Goal: Task Accomplishment & Management: Manage account settings

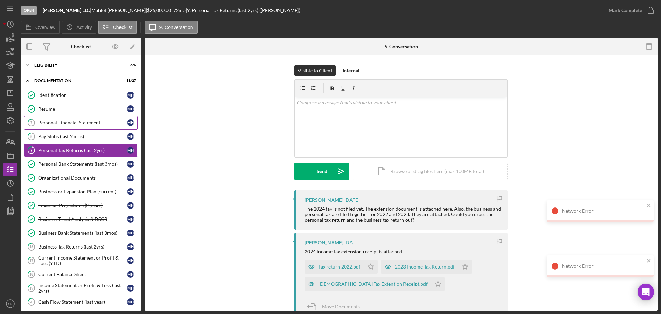
click at [86, 124] on div "Personal Financial Statement" at bounding box center [82, 123] width 89 height 6
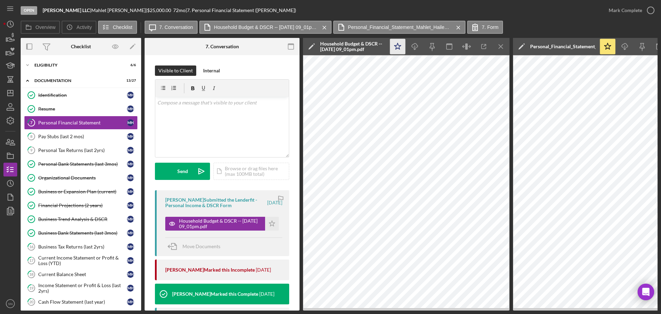
click at [401, 46] on icon "Icon/Star" at bounding box center [397, 46] width 15 height 15
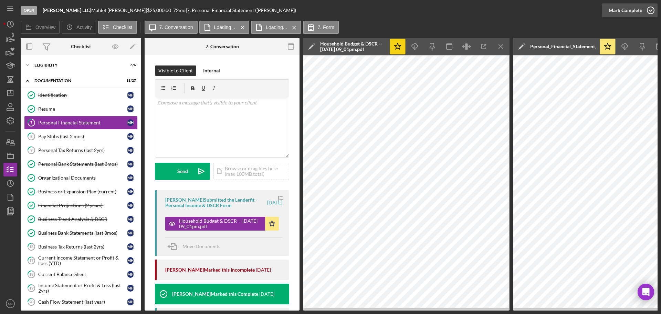
click at [652, 10] on icon "button" at bounding box center [650, 10] width 17 height 17
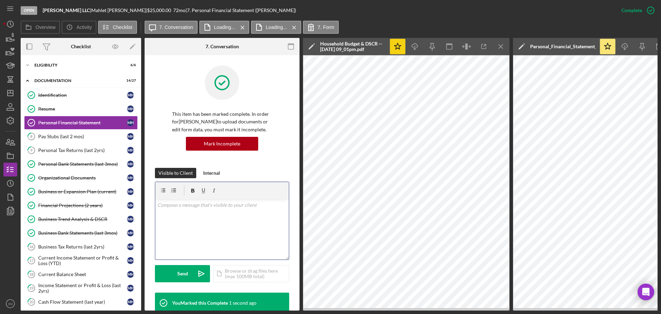
drag, startPoint x: 202, startPoint y: 220, endPoint x: 208, endPoint y: 215, distance: 7.1
click at [203, 220] on div "v Color teal Color pink Remove color Add row above Add row below Add column bef…" at bounding box center [222, 229] width 134 height 60
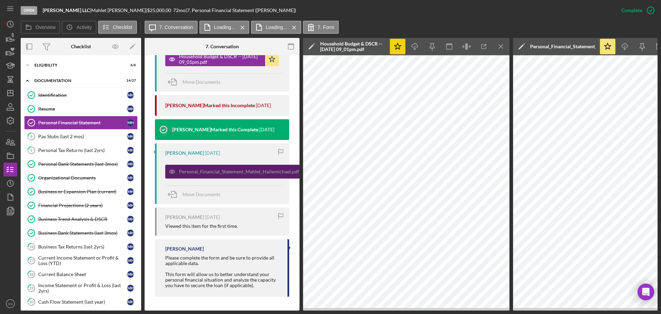
scroll to position [292, 0]
click at [262, 170] on div "Personal_Financial_Statement_Mahlet_Hailemichael.pdf" at bounding box center [239, 172] width 120 height 6
click at [264, 170] on div "Personal_Financial_Statement_Mahlet_Hailemichael.pdf" at bounding box center [239, 171] width 120 height 6
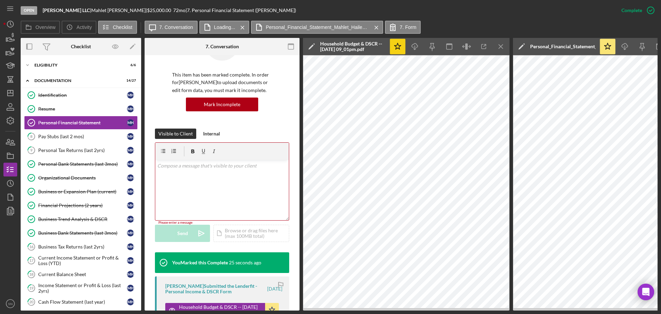
scroll to position [33, 0]
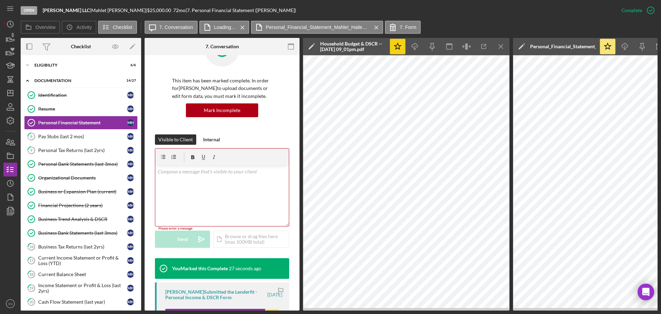
click at [227, 179] on div "v Color teal Color pink Remove color Add row above Add row below Add column bef…" at bounding box center [222, 196] width 134 height 60
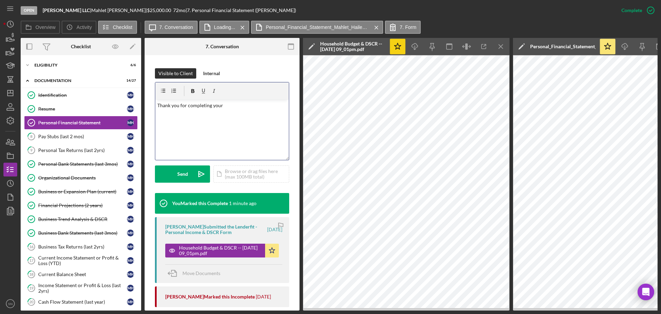
scroll to position [73, 0]
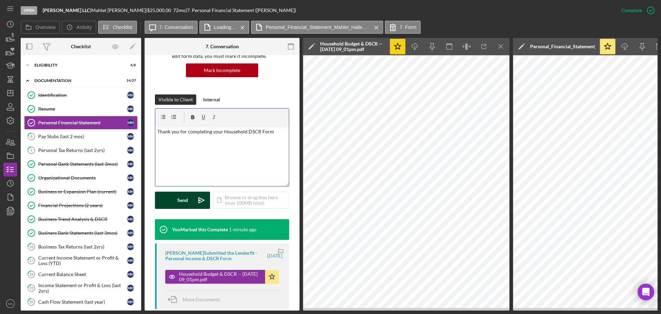
click at [179, 205] on div "Send" at bounding box center [182, 199] width 11 height 17
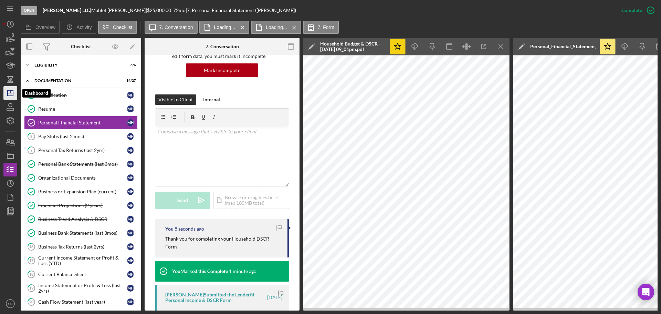
click at [8, 93] on line "button" at bounding box center [11, 93] width 6 height 0
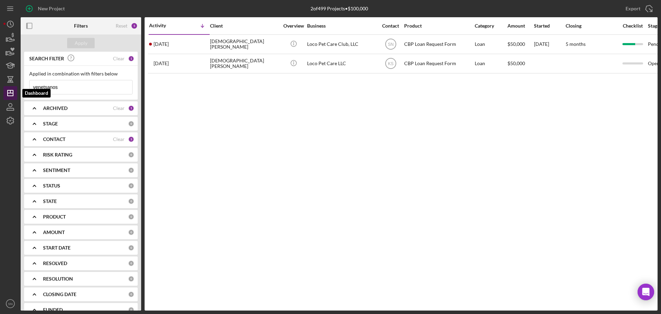
click at [11, 91] on polygon "button" at bounding box center [11, 93] width 6 height 6
click at [89, 90] on input "venetsanos" at bounding box center [81, 87] width 103 height 14
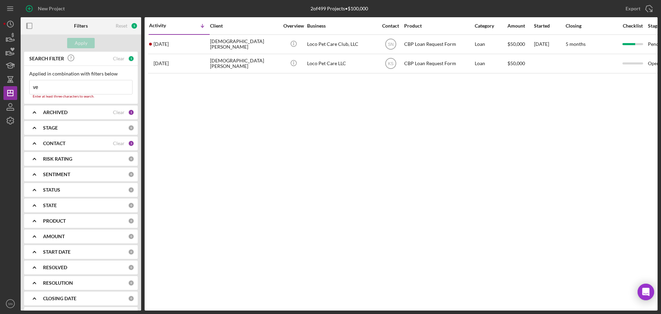
type input "v"
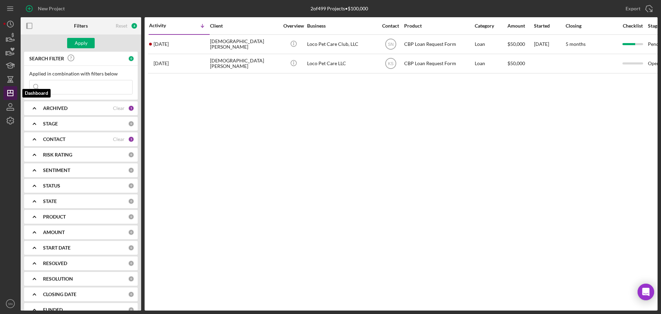
click at [10, 95] on icon "Icon/Dashboard" at bounding box center [10, 92] width 17 height 17
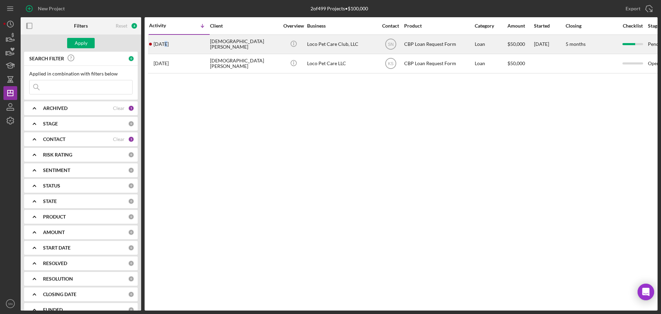
click at [164, 44] on time "2 days ago" at bounding box center [161, 44] width 15 height 6
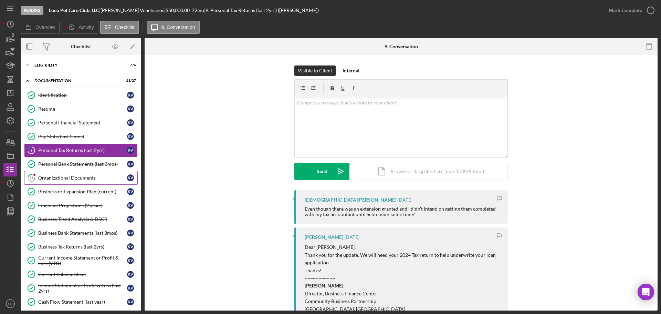
click at [70, 177] on div "Organizational Documents" at bounding box center [82, 178] width 89 height 6
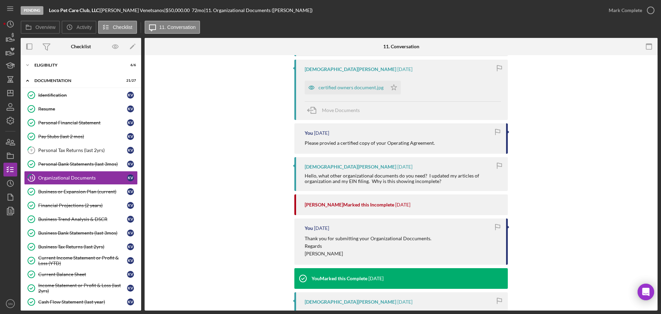
scroll to position [259, 0]
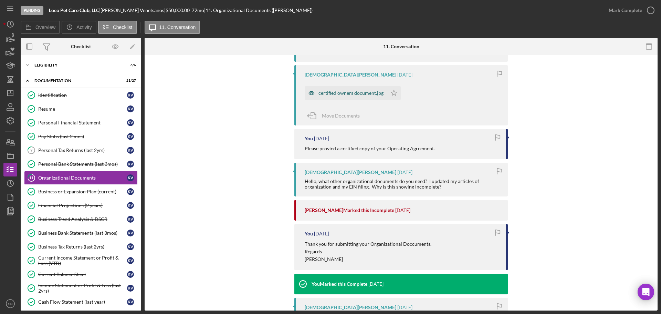
click at [356, 97] on div "certified owners document.jpg" at bounding box center [346, 93] width 82 height 14
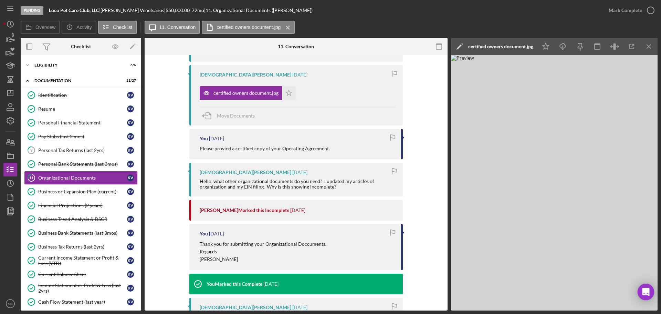
drag, startPoint x: 445, startPoint y: 166, endPoint x: 444, endPoint y: 212, distance: 45.8
click at [444, 212] on div "Visible to Client Internal v Color teal Color pink Remove color Add row above A…" at bounding box center [296, 186] width 303 height 780
click at [486, 210] on img at bounding box center [554, 182] width 207 height 255
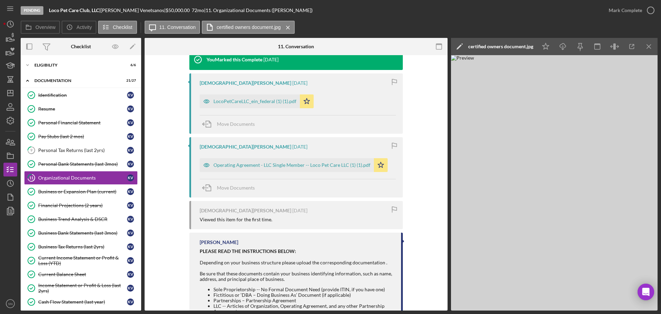
scroll to position [525, 0]
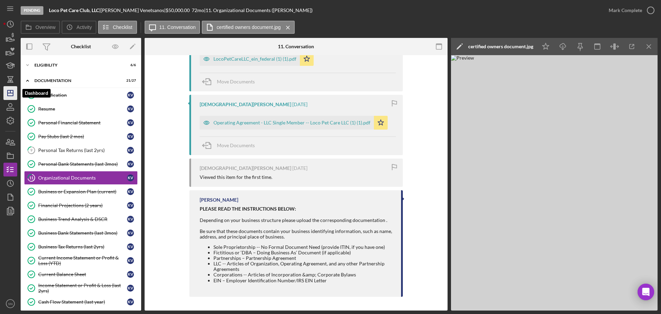
click at [10, 92] on line "button" at bounding box center [10, 91] width 0 height 3
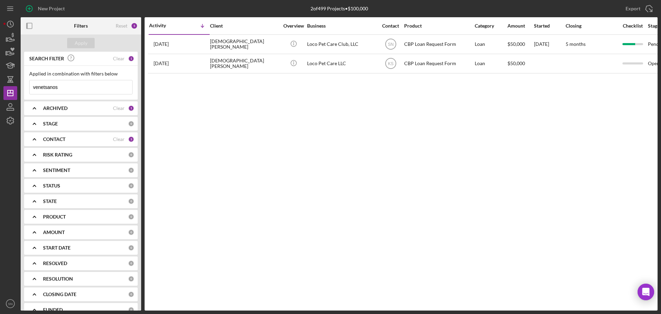
click at [74, 85] on input "venetsanos" at bounding box center [81, 87] width 103 height 14
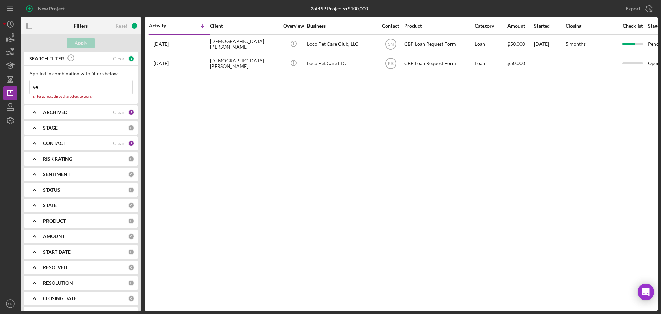
type input "v"
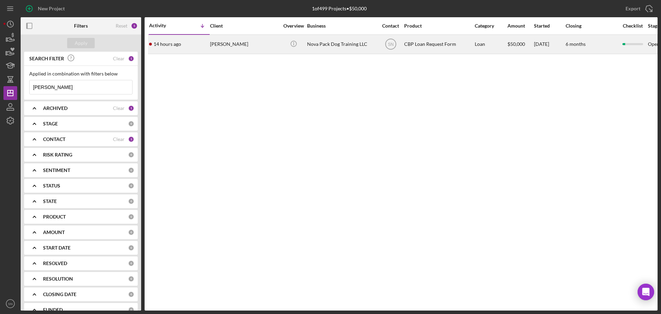
type input "Kowalski"
click at [249, 46] on div "[PERSON_NAME]" at bounding box center [244, 44] width 69 height 18
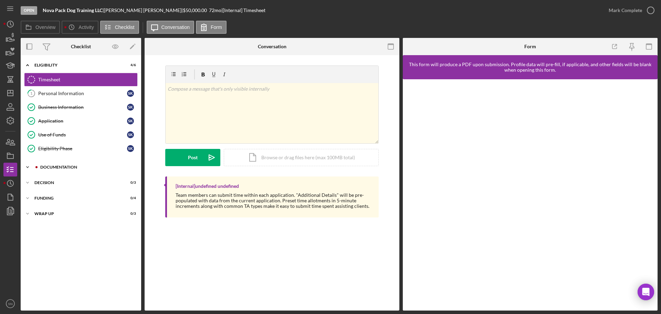
click at [30, 166] on icon "Icon/Expander" at bounding box center [28, 167] width 14 height 14
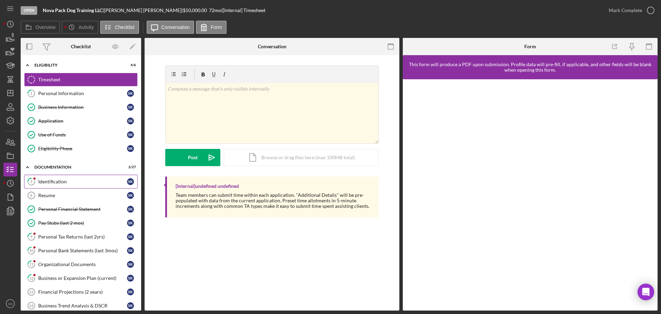
click at [63, 180] on div "Identification" at bounding box center [82, 182] width 89 height 6
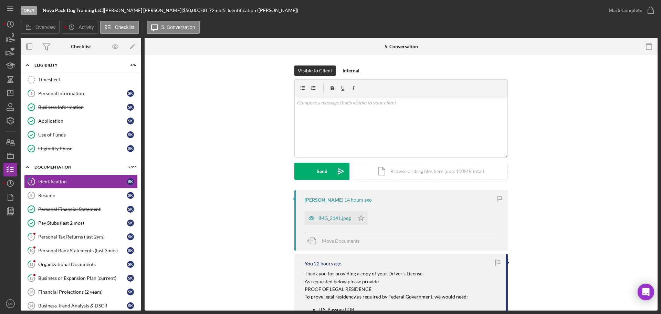
drag, startPoint x: 657, startPoint y: 141, endPoint x: 658, endPoint y: 153, distance: 11.4
click at [658, 153] on div "Open Nova Pack Dog Training LLC | Stephen Kowalski | $50,000.00 72 mo | 5. Iden…" at bounding box center [330, 157] width 661 height 314
drag, startPoint x: 655, startPoint y: 146, endPoint x: 655, endPoint y: 151, distance: 4.5
click at [655, 151] on div "5 Identification Visible to Client Internal v Color teal Color pink Remove colo…" at bounding box center [401, 182] width 513 height 255
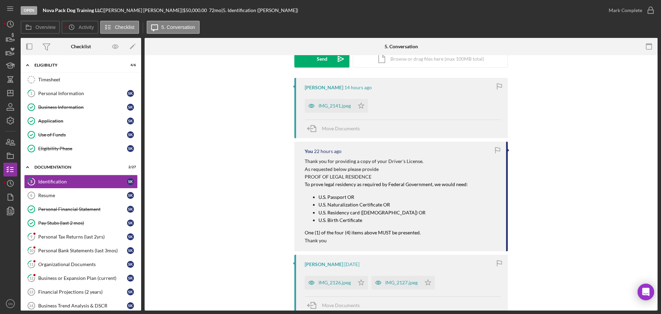
scroll to position [114, 0]
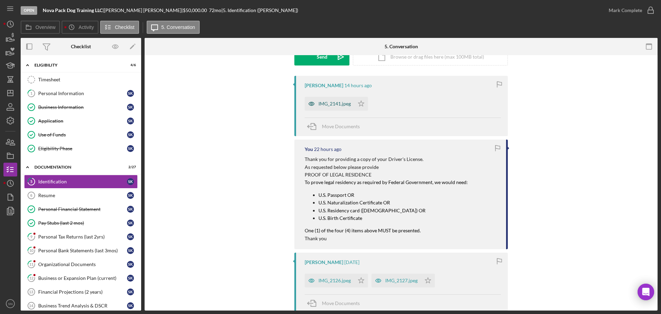
click at [340, 103] on div "IMG_2141.jpeg" at bounding box center [334, 104] width 32 height 6
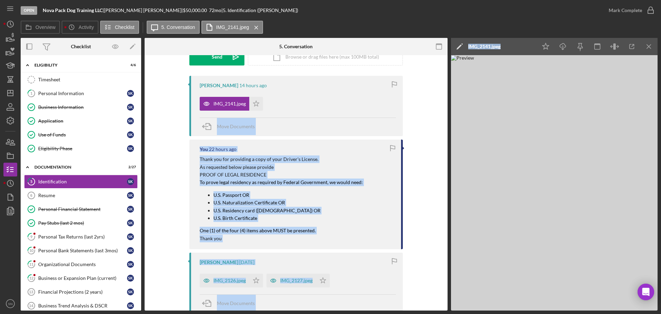
drag, startPoint x: 447, startPoint y: 109, endPoint x: 449, endPoint y: 91, distance: 18.3
click at [449, 91] on div "Overview Internal Workflow Stage Open Icon/Dropdown Arrow Archive (can unarchiv…" at bounding box center [339, 174] width 637 height 272
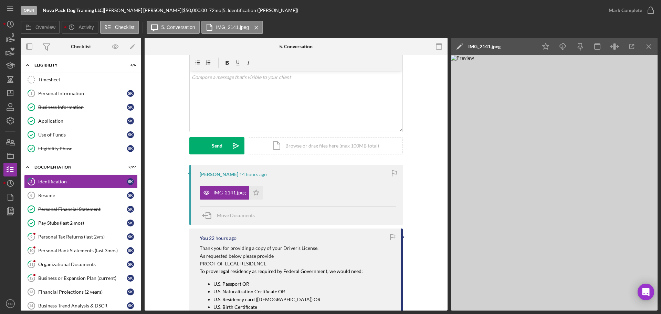
scroll to position [20, 0]
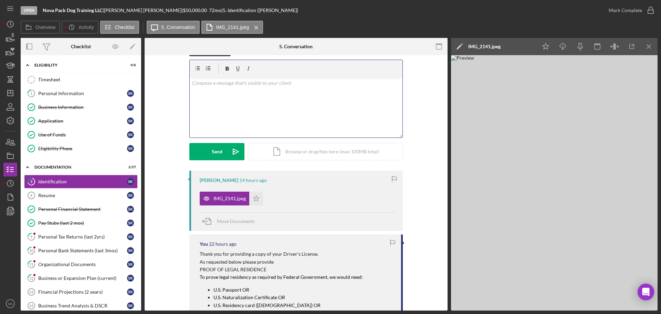
click at [324, 86] on p at bounding box center [296, 83] width 209 height 8
click at [244, 87] on div "v Color teal Color pink Remove color Add row above Add row below Add column bef…" at bounding box center [296, 107] width 213 height 60
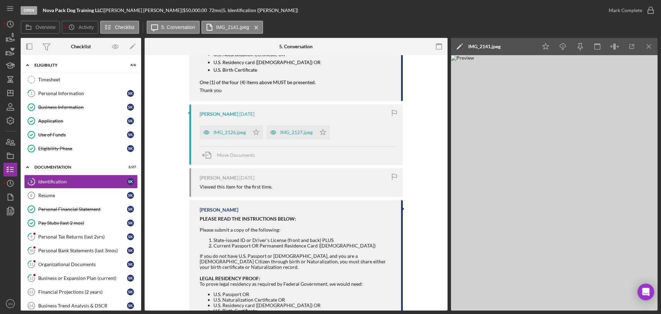
scroll to position [263, 0]
click at [286, 133] on div "IMG_2127.jpeg" at bounding box center [296, 132] width 32 height 6
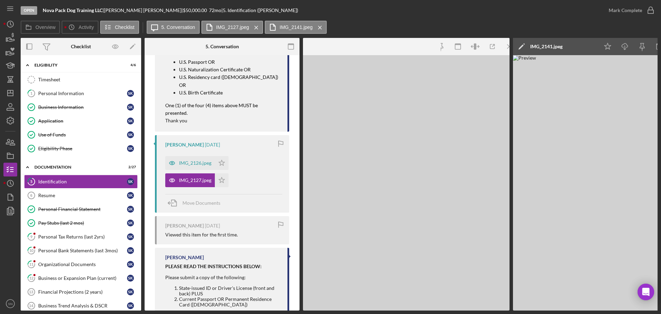
scroll to position [278, 0]
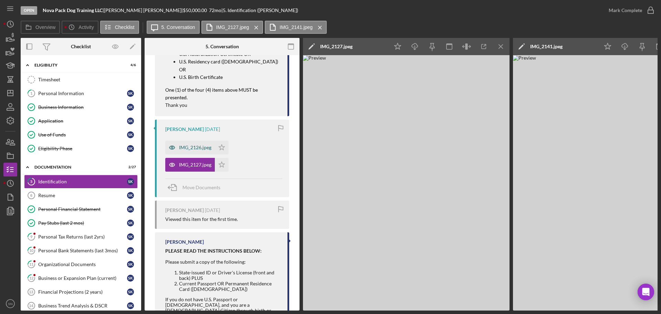
click at [194, 145] on div "IMG_2126.jpeg" at bounding box center [195, 148] width 32 height 6
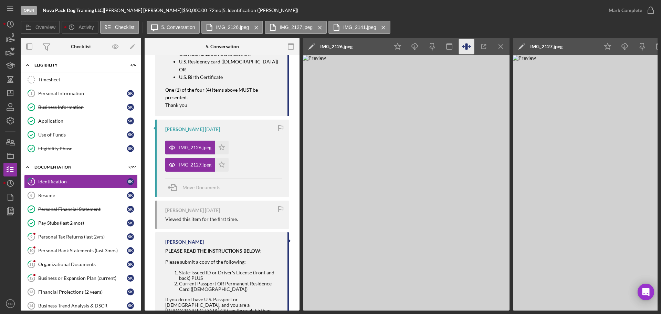
click at [470, 48] on icon "button" at bounding box center [466, 46] width 15 height 15
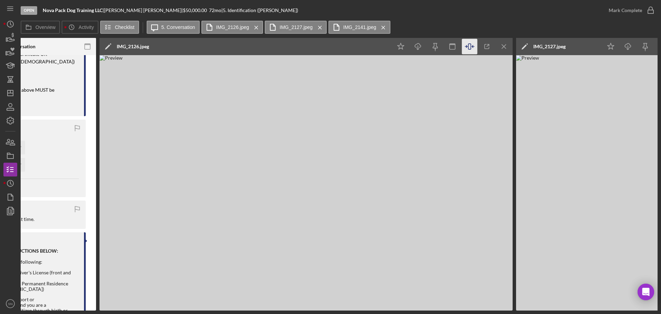
scroll to position [0, 209]
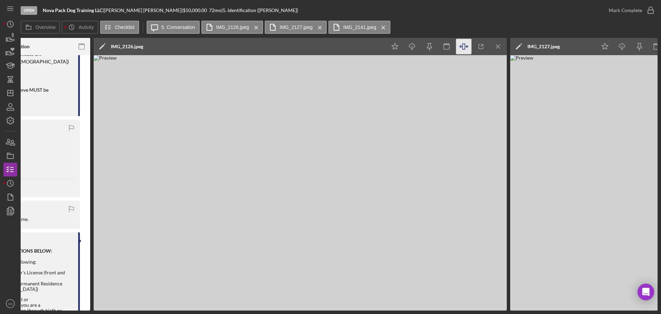
click at [466, 46] on icon "button" at bounding box center [463, 46] width 15 height 15
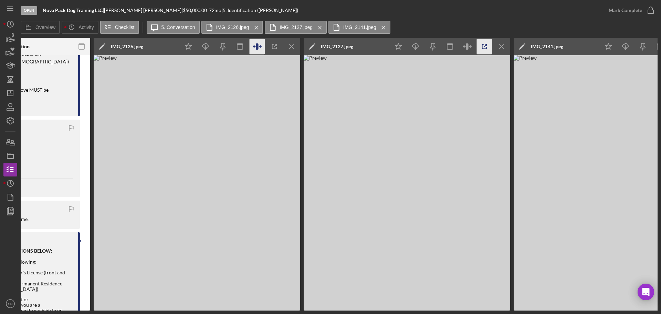
click at [481, 46] on icon "button" at bounding box center [484, 46] width 15 height 15
click at [468, 49] on icon "button" at bounding box center [467, 46] width 15 height 15
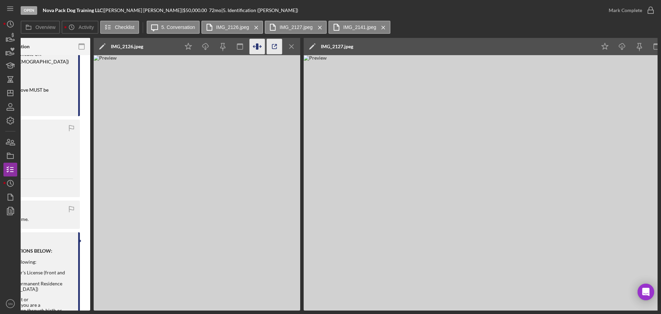
click at [274, 46] on line "button" at bounding box center [275, 45] width 2 height 2
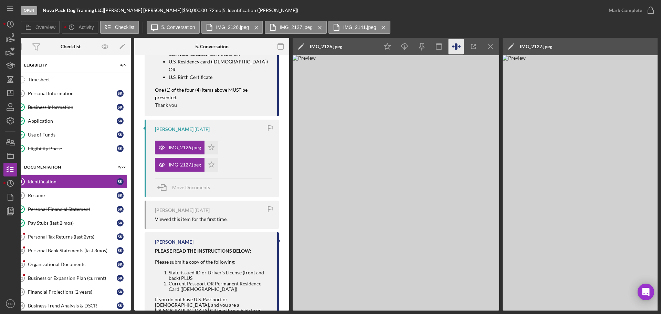
scroll to position [0, 0]
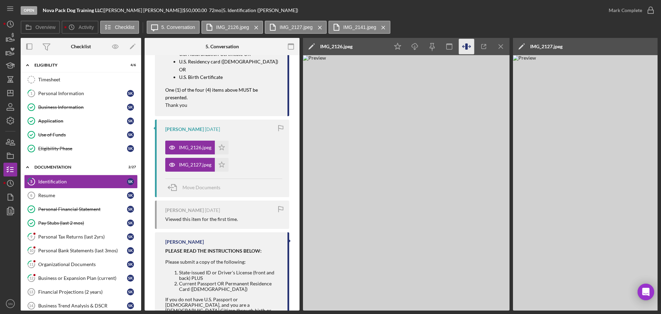
click at [435, 62] on img at bounding box center [406, 182] width 207 height 255
drag, startPoint x: 434, startPoint y: 64, endPoint x: 557, endPoint y: 217, distance: 195.6
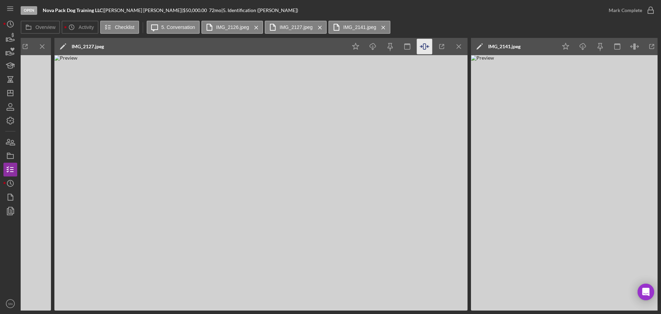
scroll to position [0, 459]
click at [423, 48] on icon "button" at bounding box center [423, 46] width 15 height 15
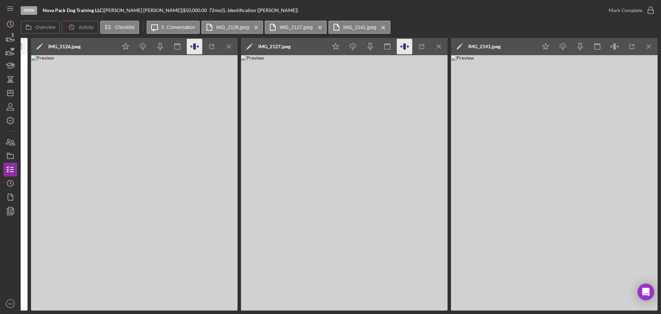
scroll to position [0, 272]
click at [405, 46] on icon "button" at bounding box center [404, 46] width 2 height 6
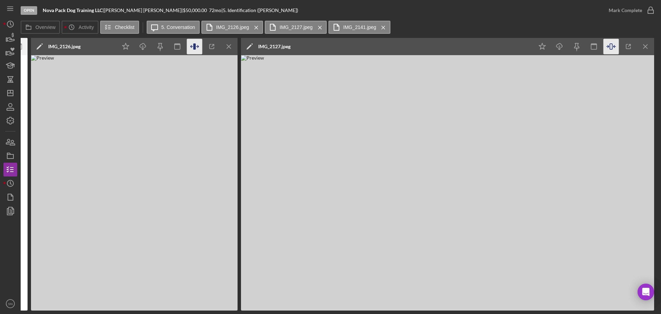
click at [611, 49] on icon "button" at bounding box center [610, 46] width 15 height 15
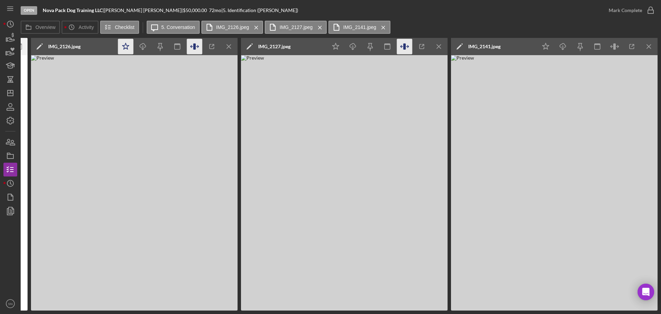
click at [127, 46] on icon "Icon/Star" at bounding box center [125, 46] width 15 height 15
drag, startPoint x: 338, startPoint y: 48, endPoint x: 516, endPoint y: 39, distance: 178.1
click at [338, 48] on icon "Icon/Star" at bounding box center [335, 46] width 15 height 15
click at [548, 47] on icon "Icon/Star" at bounding box center [545, 46] width 15 height 15
click at [651, 10] on icon "button" at bounding box center [650, 10] width 17 height 17
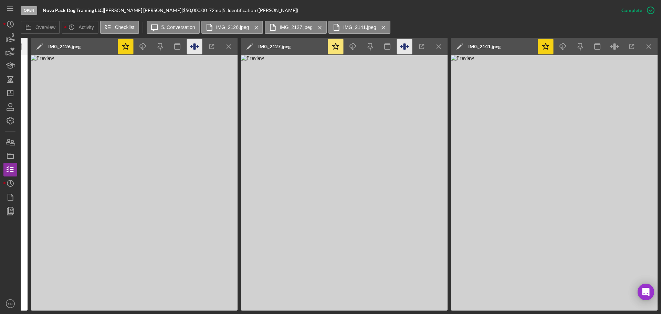
scroll to position [404, 0]
click at [13, 92] on polygon "button" at bounding box center [11, 93] width 6 height 6
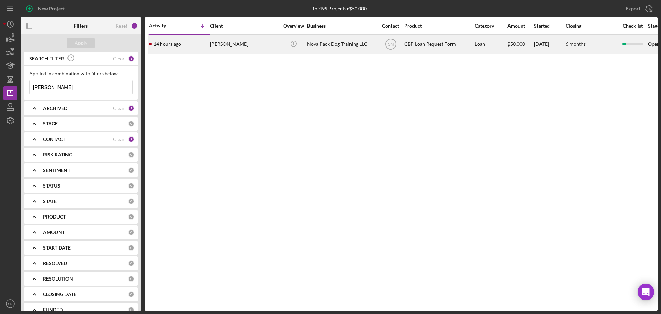
click at [215, 44] on div "[PERSON_NAME]" at bounding box center [244, 44] width 69 height 18
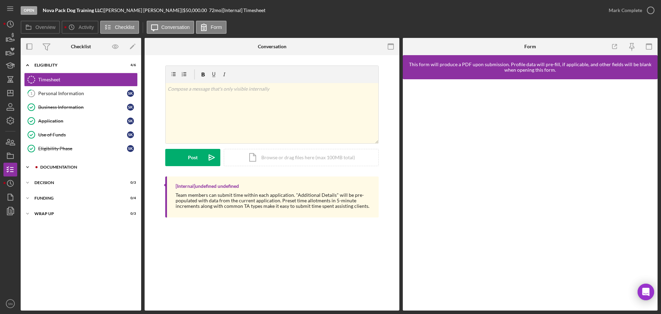
click at [29, 166] on icon "Icon/Expander" at bounding box center [28, 167] width 14 height 14
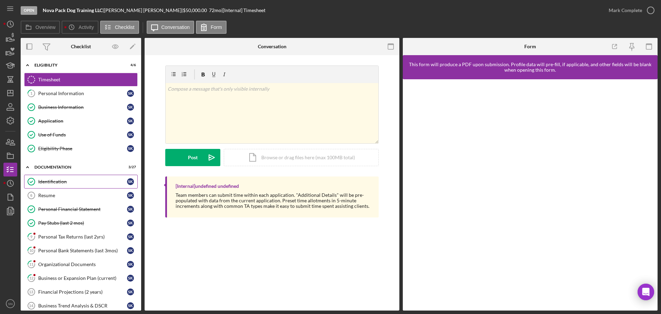
click at [48, 180] on div "Identification" at bounding box center [82, 182] width 89 height 6
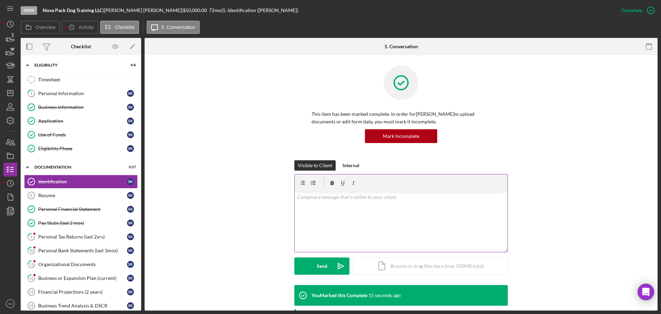
click at [321, 212] on div "v Color teal Color pink Remove color Add row above Add row below Add column bef…" at bounding box center [401, 221] width 213 height 60
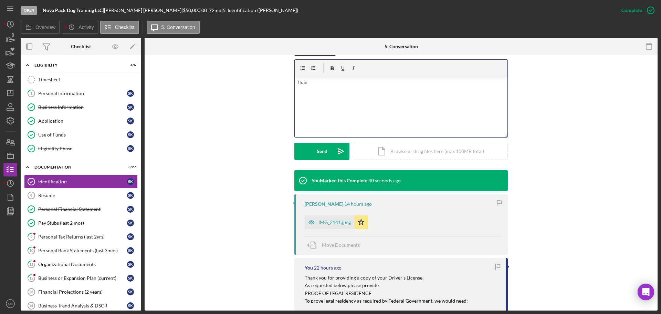
scroll to position [109, 0]
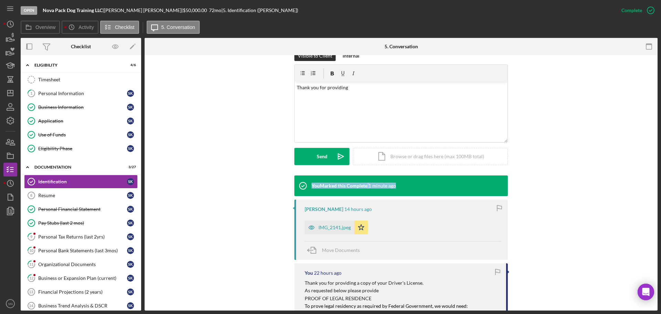
drag, startPoint x: 655, startPoint y: 166, endPoint x: 661, endPoint y: 184, distance: 19.1
click at [661, 184] on div "Open Nova Pack Dog Training LLC | Stephen Kowalski | $50,000.00 72 mo | 5. Iden…" at bounding box center [330, 157] width 661 height 314
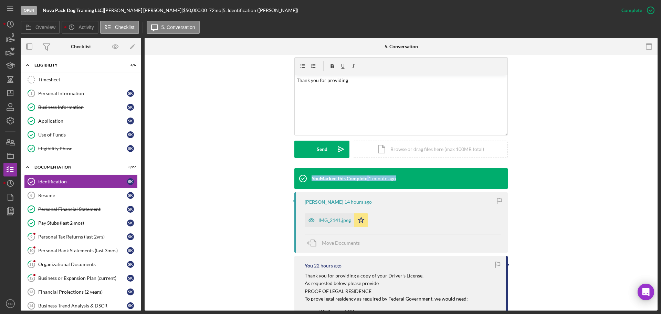
scroll to position [108, 0]
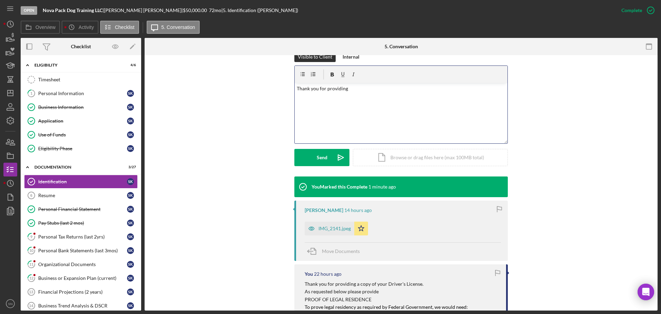
click at [347, 89] on p "Thank you for providing" at bounding box center [401, 89] width 209 height 8
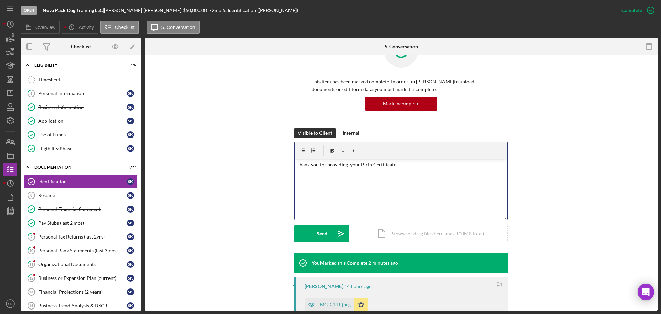
scroll to position [0, 0]
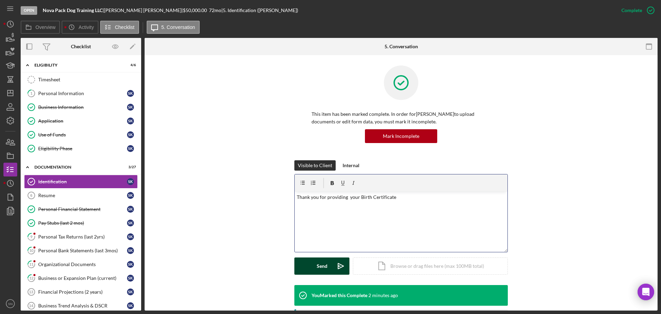
click at [329, 268] on button "Send Icon/icon-invite-send" at bounding box center [321, 265] width 55 height 17
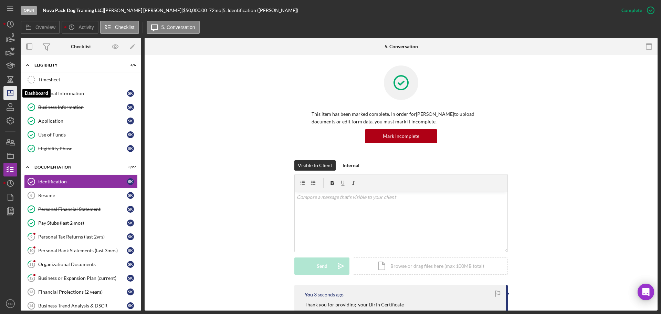
click at [12, 94] on icon "Icon/Dashboard" at bounding box center [10, 92] width 17 height 17
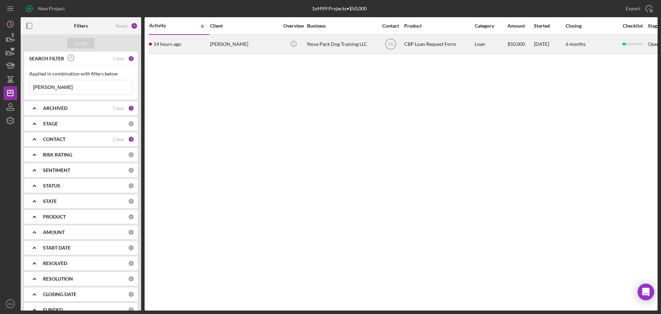
click at [226, 46] on div "[PERSON_NAME]" at bounding box center [244, 44] width 69 height 18
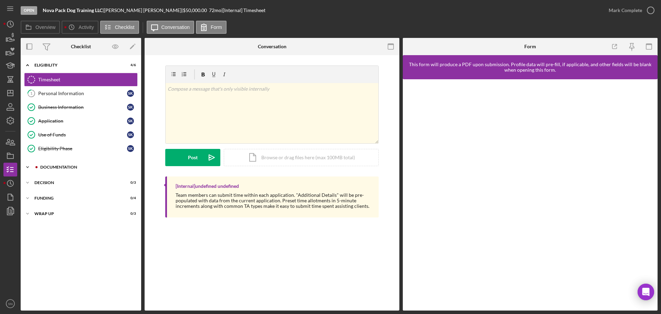
drag, startPoint x: 28, startPoint y: 165, endPoint x: 34, endPoint y: 166, distance: 6.6
click at [28, 165] on icon "Icon/Expander" at bounding box center [28, 167] width 14 height 14
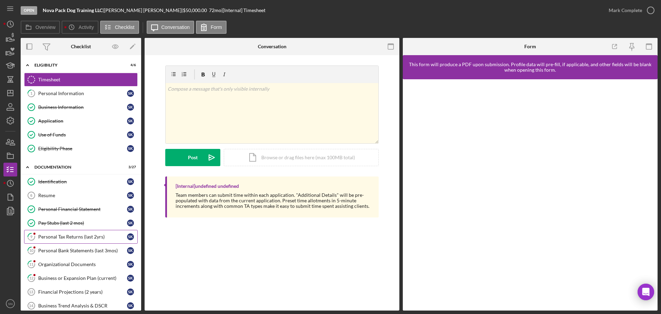
click at [77, 236] on div "Personal Tax Returns (last 2yrs)" at bounding box center [82, 237] width 89 height 6
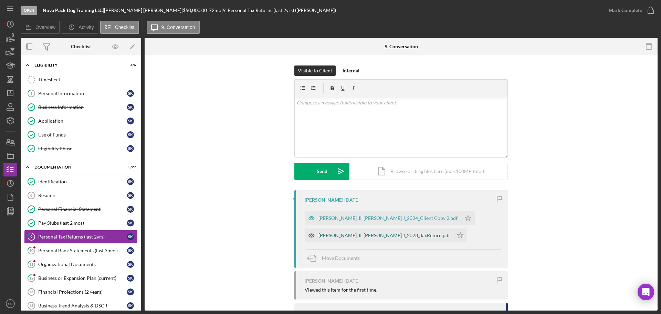
click at [387, 235] on div "Kowalski, II, Stephen J_2023_TaxReturn.pdf" at bounding box center [383, 235] width 131 height 6
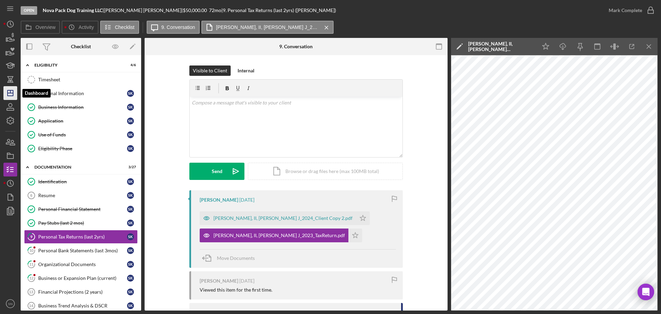
click at [10, 94] on icon "Icon/Dashboard" at bounding box center [10, 92] width 17 height 17
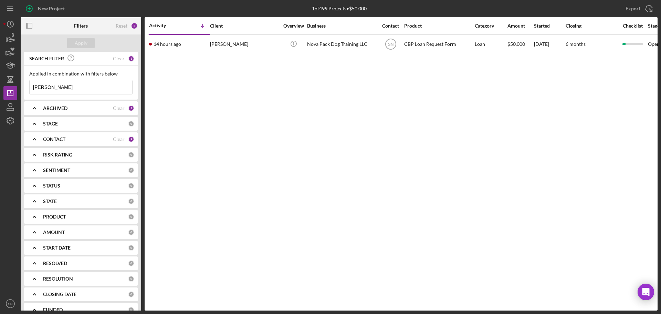
click at [71, 87] on input "Kowalski" at bounding box center [81, 87] width 103 height 14
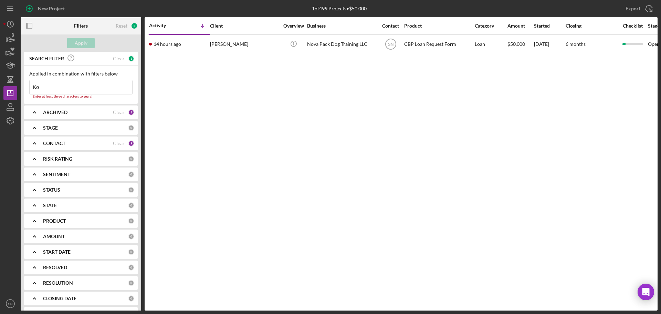
type input "K"
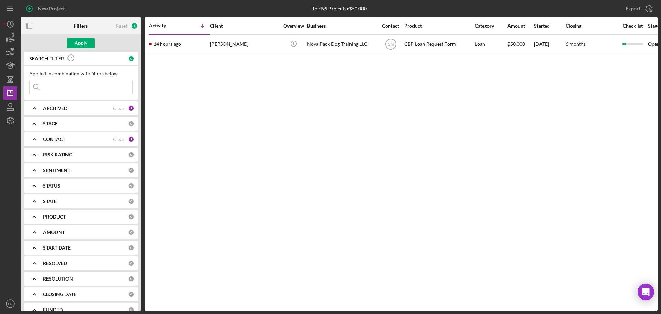
click at [62, 139] on b "CONTACT" at bounding box center [54, 139] width 22 height 6
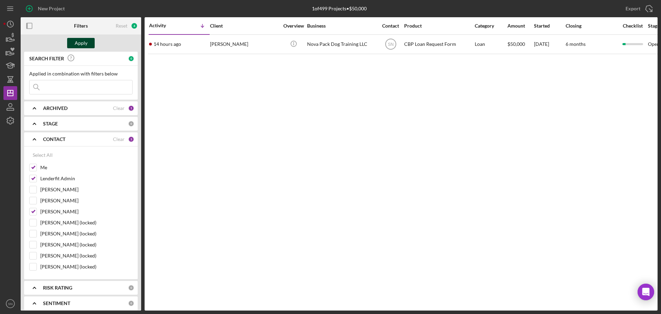
click at [88, 42] on button "Apply" at bounding box center [81, 43] width 28 height 10
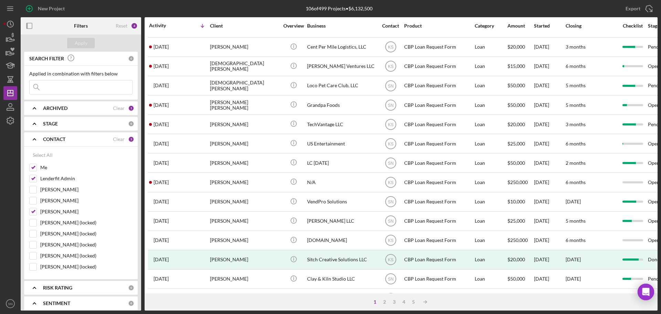
scroll to position [34, 0]
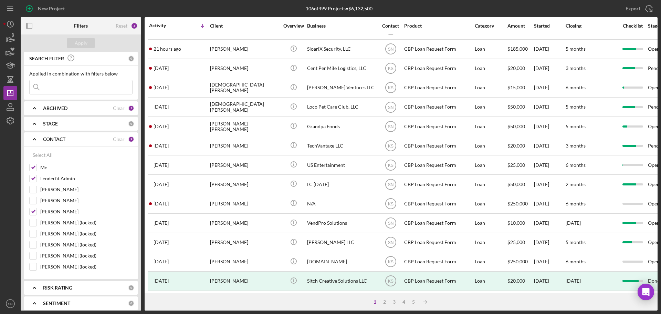
click at [55, 87] on input at bounding box center [81, 87] width 103 height 14
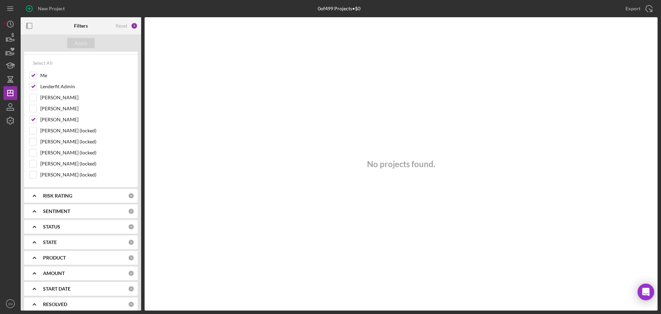
scroll to position [99, 0]
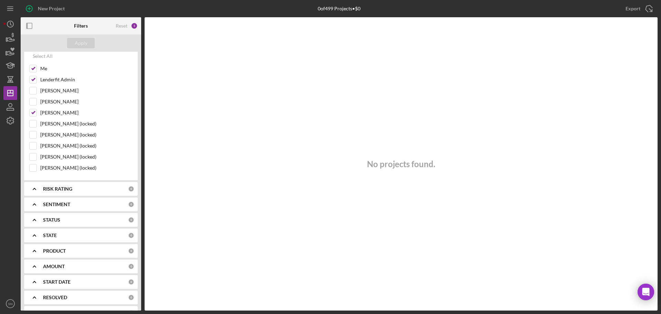
drag, startPoint x: 141, startPoint y: 264, endPoint x: 141, endPoint y: 275, distance: 11.0
click at [141, 275] on div "Filters Reset 5 Apply SEARCH FILTER Clear 1 Applied in combination with filters…" at bounding box center [339, 163] width 637 height 293
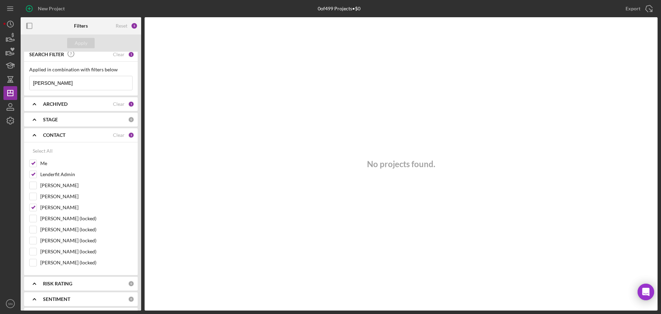
scroll to position [0, 0]
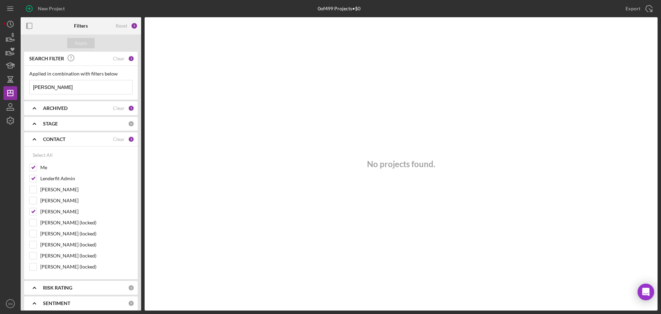
click at [85, 87] on input "Keosha Ross" at bounding box center [81, 87] width 103 height 14
type input "K"
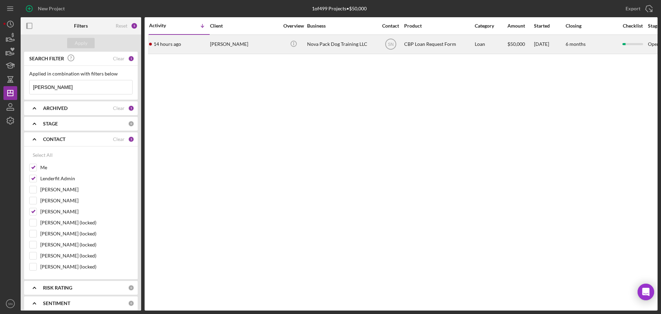
type input "Kowalski"
click at [234, 46] on div "[PERSON_NAME]" at bounding box center [244, 44] width 69 height 18
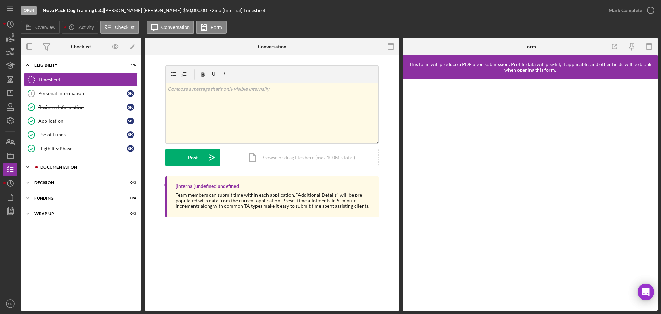
click at [27, 165] on icon "Icon/Expander" at bounding box center [28, 167] width 14 height 14
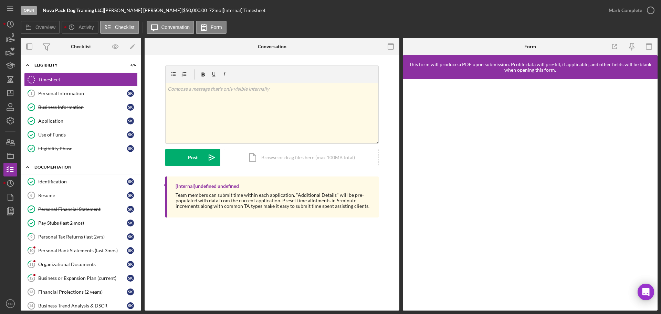
drag, startPoint x: 139, startPoint y: 163, endPoint x: 138, endPoint y: 170, distance: 7.3
click at [138, 170] on div "Icon/Expander Documentation 3 / 27" at bounding box center [81, 167] width 120 height 14
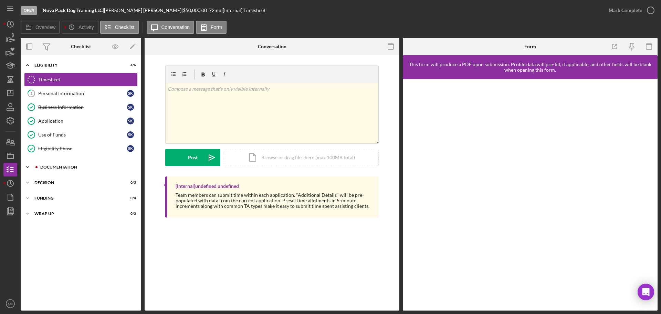
click at [30, 167] on icon "Icon/Expander" at bounding box center [28, 167] width 14 height 14
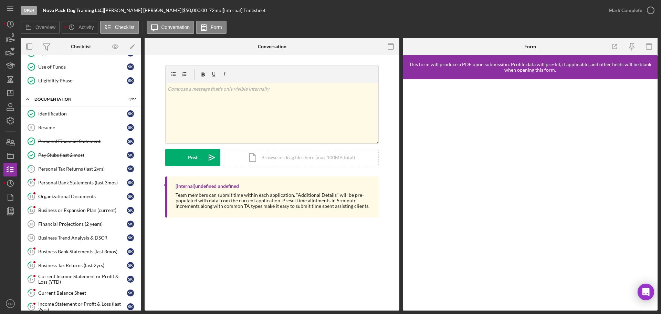
scroll to position [76, 0]
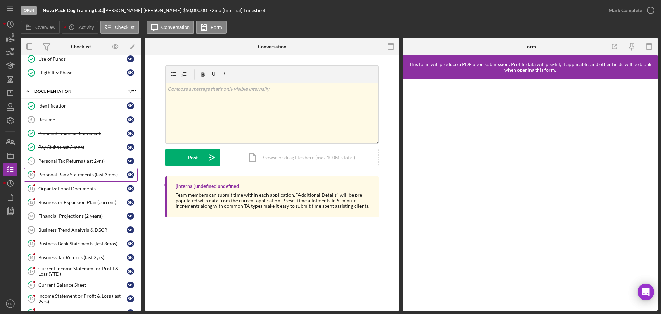
click at [74, 173] on div "Personal Bank Statements (last 3mos)" at bounding box center [82, 175] width 89 height 6
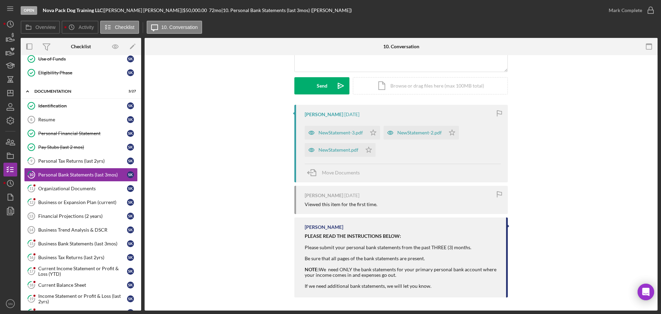
scroll to position [86, 0]
click at [337, 143] on div "NewStatement.pdf" at bounding box center [333, 149] width 57 height 14
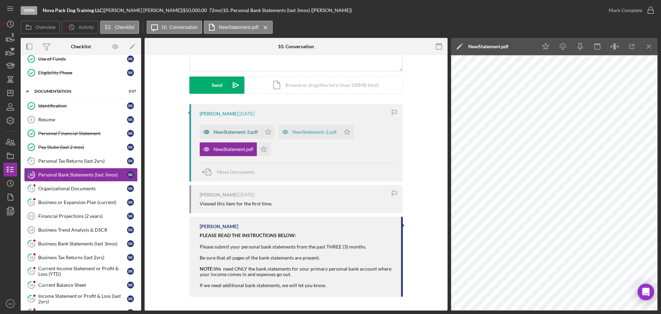
click at [248, 131] on div "NewStatement-3.pdf" at bounding box center [235, 132] width 44 height 6
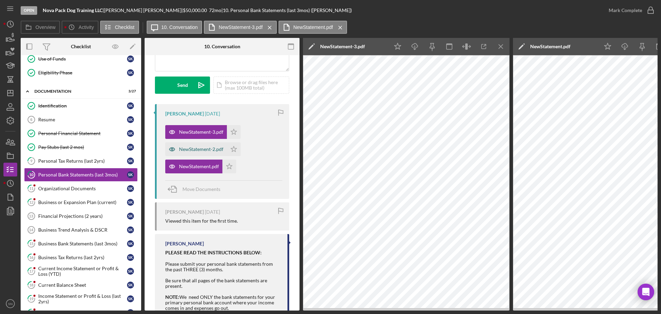
click at [219, 148] on div "NewStatement-2.pdf" at bounding box center [201, 149] width 44 height 6
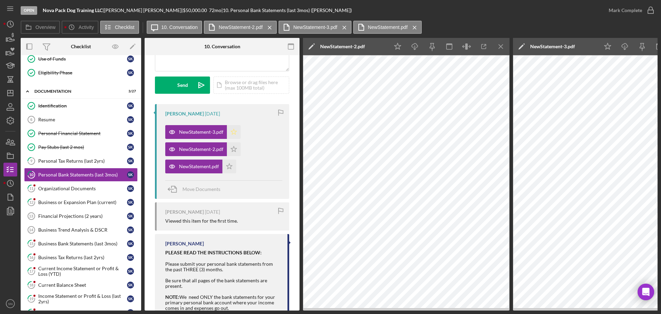
click at [234, 133] on polygon "button" at bounding box center [234, 132] width 6 height 6
click at [235, 150] on polygon "button" at bounding box center [234, 149] width 6 height 6
click at [229, 166] on icon "Icon/Star" at bounding box center [229, 166] width 14 height 14
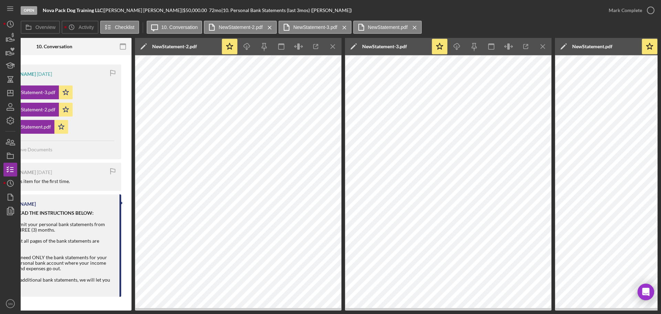
scroll to position [0, 168]
click at [653, 9] on icon "button" at bounding box center [650, 10] width 17 height 17
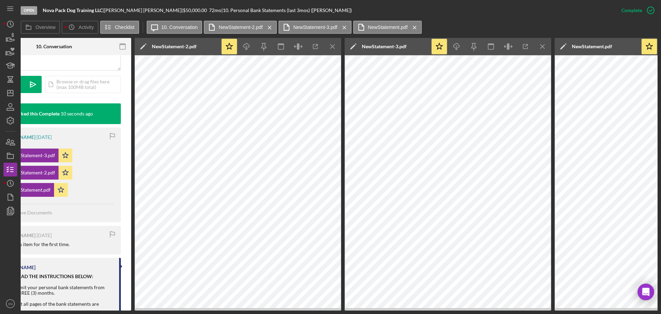
scroll to position [189, 0]
click at [123, 45] on rect "button" at bounding box center [123, 44] width 6 height 1
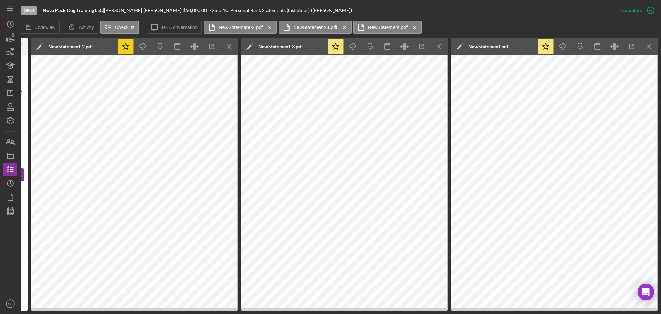
scroll to position [0, 114]
click at [84, 28] on label "Activity" at bounding box center [85, 27] width 15 height 6
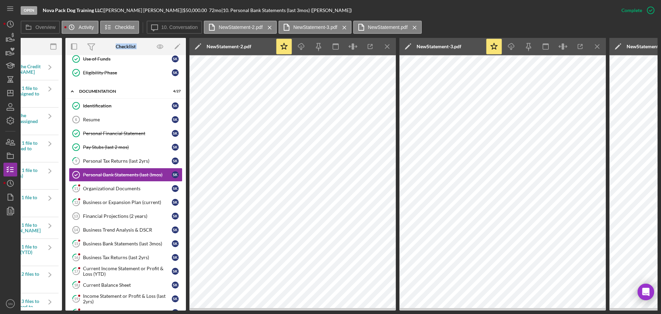
drag, startPoint x: 110, startPoint y: 310, endPoint x: 57, endPoint y: 305, distance: 53.6
click at [57, 305] on div "Open Nova Pack Dog Training LLC | Stephen Kowalski | $50,000.00 72 mo | 10. Per…" at bounding box center [330, 157] width 661 height 314
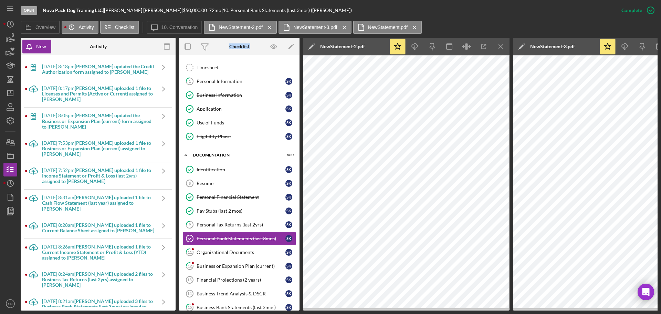
scroll to position [0, 0]
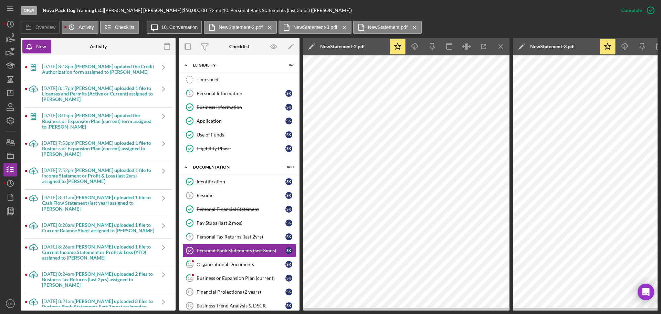
click at [186, 29] on label "10. Conversation" at bounding box center [179, 27] width 36 height 6
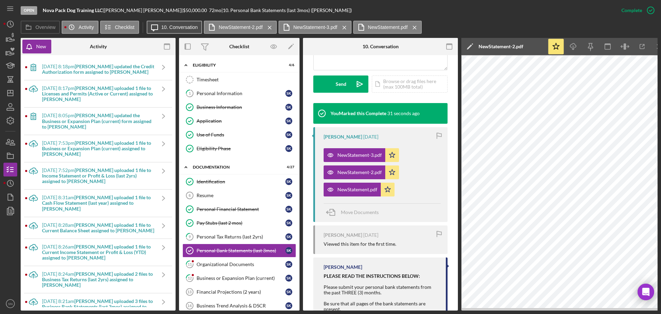
click at [186, 25] on label "10. Conversation" at bounding box center [179, 27] width 36 height 6
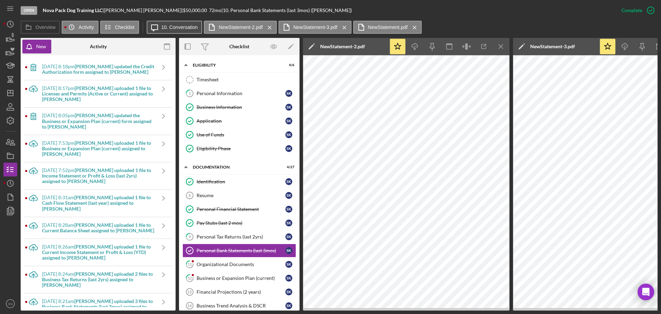
click at [186, 25] on label "10. Conversation" at bounding box center [179, 27] width 36 height 6
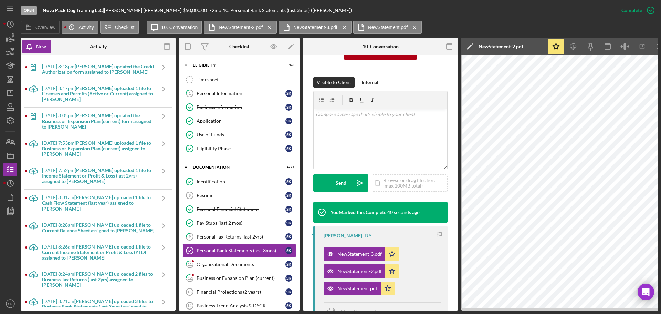
scroll to position [90, 0]
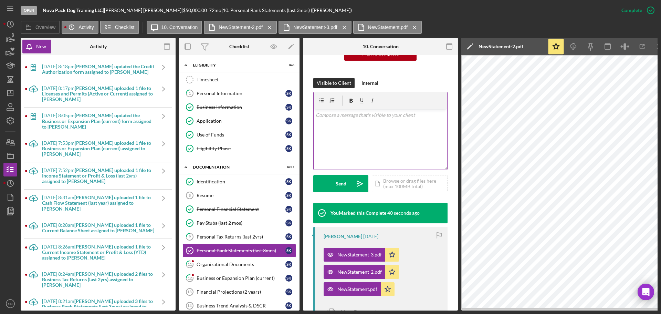
click at [398, 131] on div "v Color teal Color pink Remove color Add row above Add row below Add column bef…" at bounding box center [381, 139] width 134 height 60
drag, startPoint x: 339, startPoint y: 184, endPoint x: 340, endPoint y: 180, distance: 4.4
click at [340, 183] on div "Send" at bounding box center [341, 183] width 11 height 17
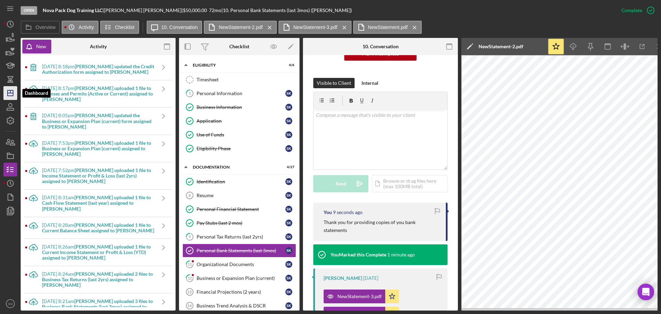
click at [12, 94] on icon "Icon/Dashboard" at bounding box center [10, 92] width 17 height 17
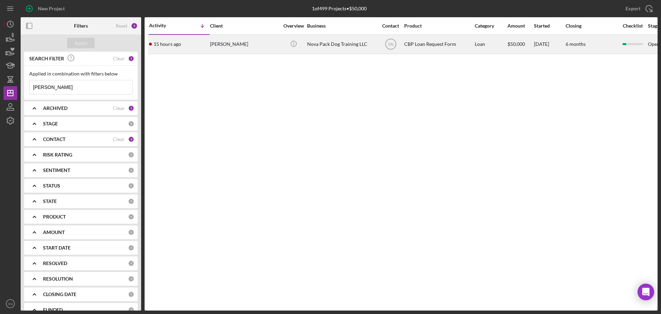
click at [250, 44] on div "[PERSON_NAME]" at bounding box center [244, 44] width 69 height 18
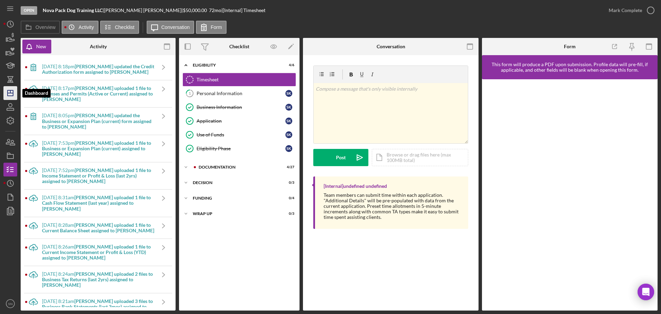
click at [12, 93] on line "button" at bounding box center [11, 93] width 6 height 0
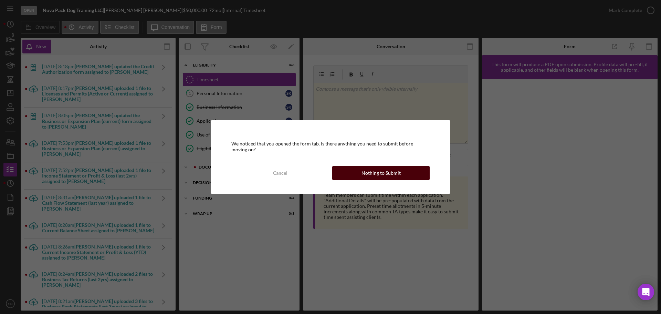
click at [363, 173] on div "Nothing to Submit" at bounding box center [380, 173] width 39 height 14
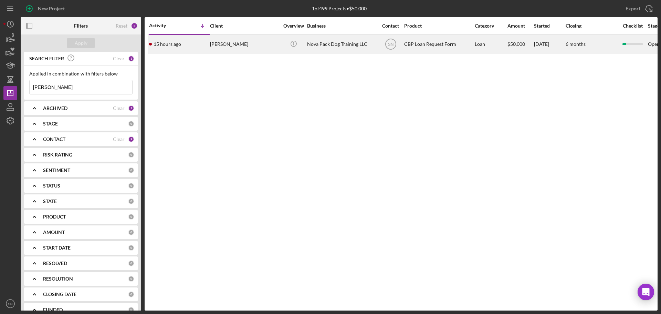
click at [172, 44] on time "15 hours ago" at bounding box center [168, 44] width 28 height 6
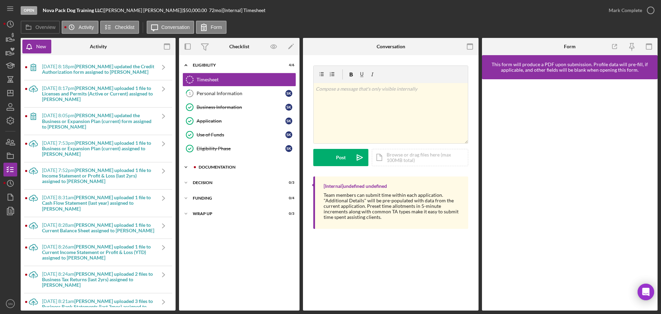
click at [185, 167] on icon "Icon/Expander" at bounding box center [186, 167] width 14 height 14
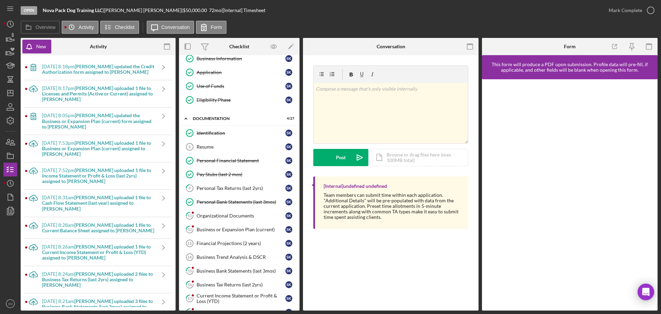
scroll to position [52, 0]
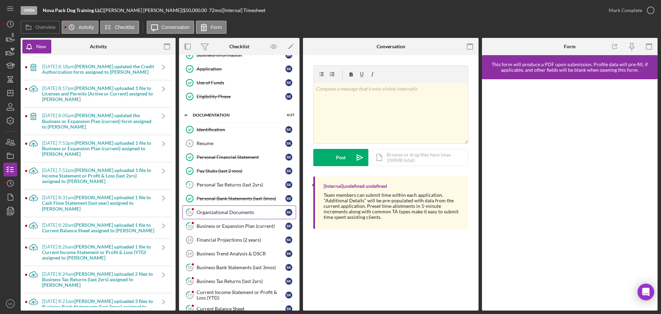
click at [208, 213] on div "Organizational Documents" at bounding box center [241, 212] width 89 height 6
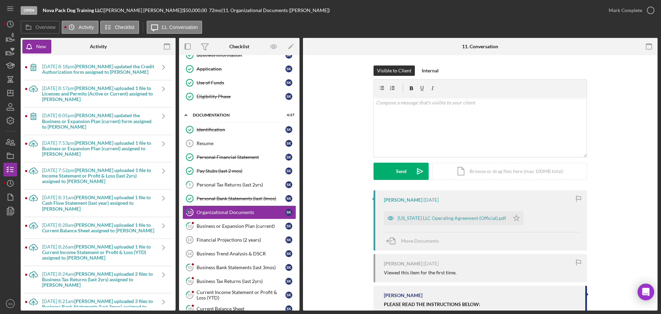
drag, startPoint x: 654, startPoint y: 235, endPoint x: 655, endPoint y: 251, distance: 15.9
click at [655, 251] on div "11 Organizational Documents Visible to Client Internal v Color teal Color pink …" at bounding box center [480, 182] width 355 height 255
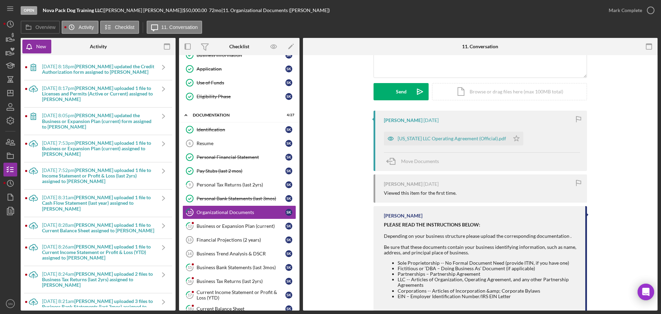
scroll to position [84, 0]
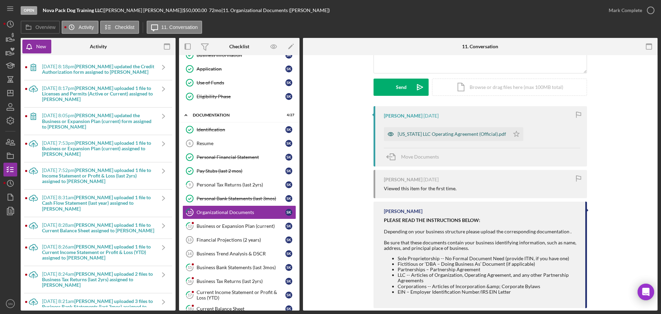
click at [410, 132] on div "Virginia LLC Operating Agreement (Official).pdf" at bounding box center [452, 134] width 108 height 6
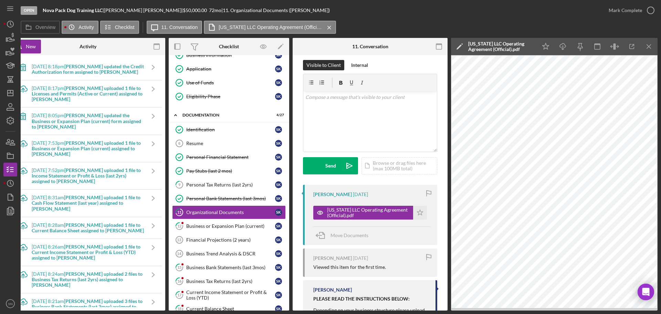
scroll to position [0, 0]
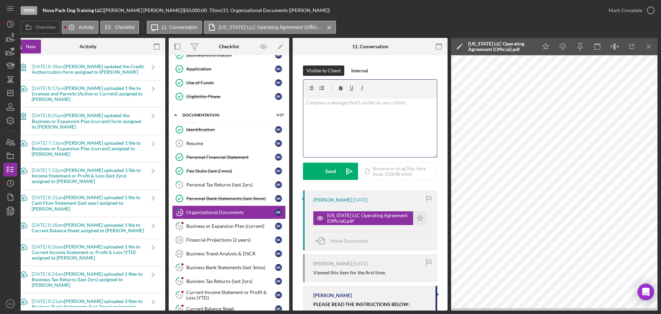
click at [391, 117] on div "v Color teal Color pink Remove color Add row above Add row below Add column bef…" at bounding box center [370, 127] width 134 height 60
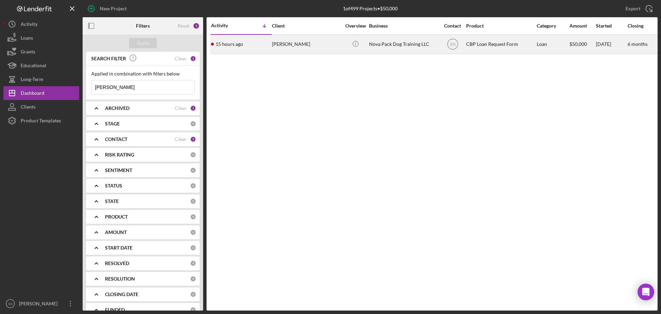
click at [288, 46] on div "[PERSON_NAME]" at bounding box center [306, 44] width 69 height 18
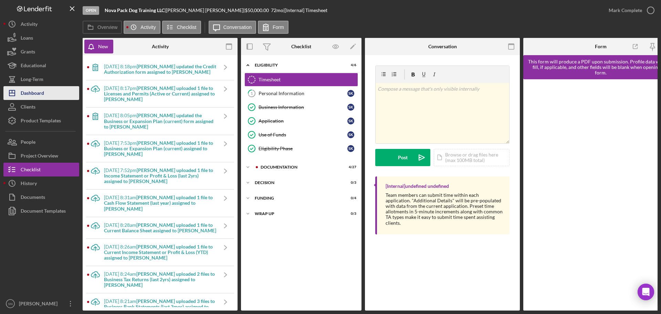
click at [42, 92] on div "Dashboard" at bounding box center [32, 93] width 23 height 15
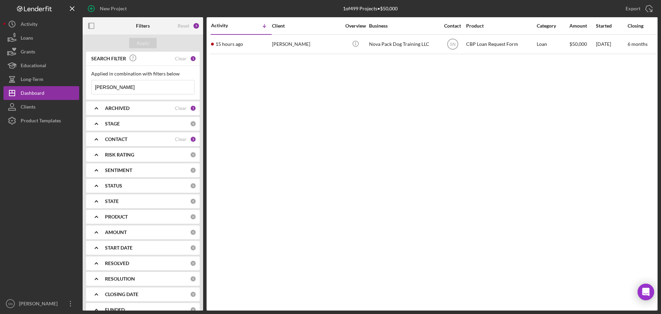
click at [120, 88] on input "Kowalski" at bounding box center [143, 87] width 103 height 14
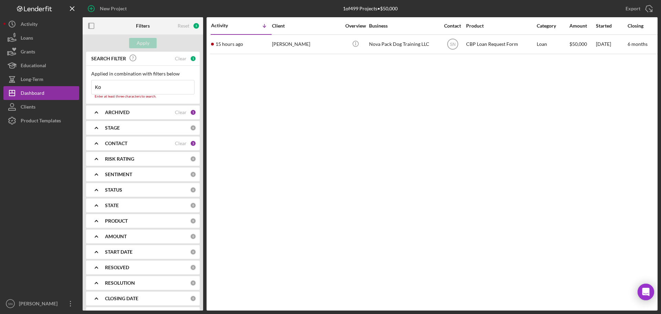
type input "K"
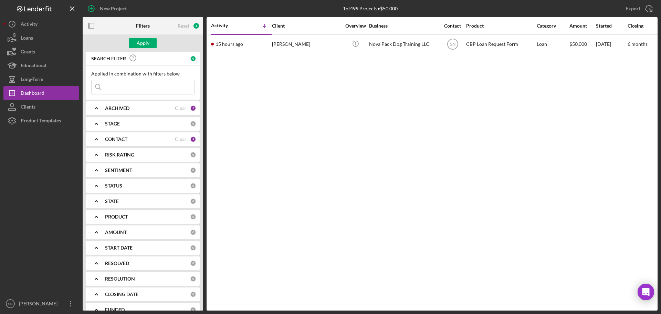
click at [217, 127] on div "Activity Icon/Table Sort Arrow Client Overview Business Contact Product Categor…" at bounding box center [432, 163] width 451 height 293
click at [143, 42] on div "Apply" at bounding box center [143, 43] width 13 height 10
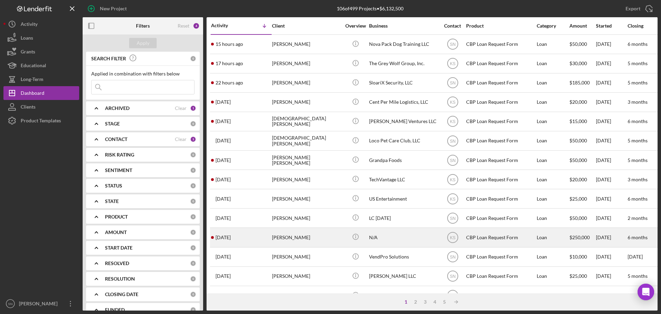
click at [296, 239] on div "Jessica Woo" at bounding box center [306, 237] width 69 height 18
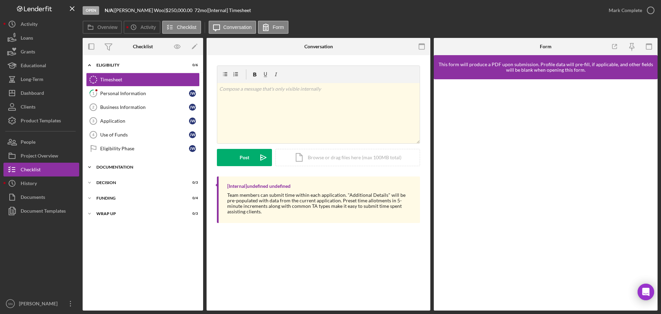
click at [89, 165] on icon "Icon/Expander" at bounding box center [90, 167] width 14 height 14
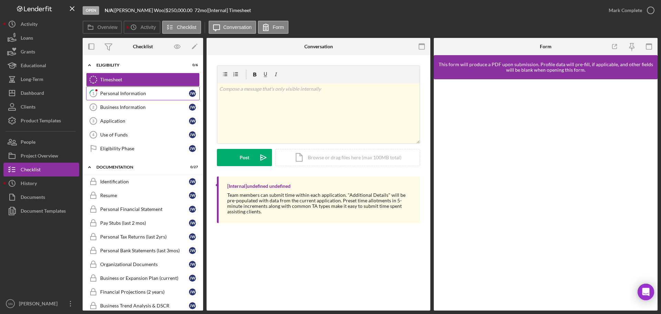
click at [111, 94] on div "Personal Information" at bounding box center [144, 94] width 89 height 6
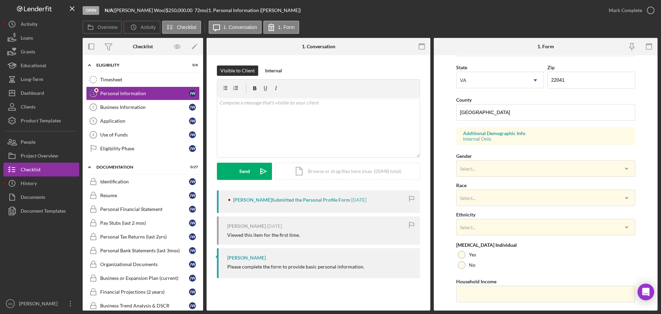
scroll to position [204, 0]
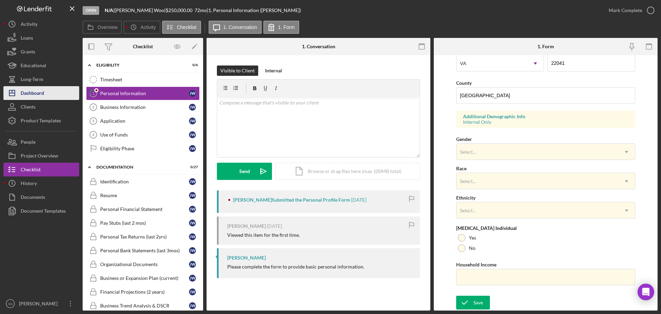
drag, startPoint x: 46, startPoint y: 91, endPoint x: 52, endPoint y: 90, distance: 5.3
click at [46, 91] on button "Icon/Dashboard Dashboard" at bounding box center [41, 93] width 76 height 14
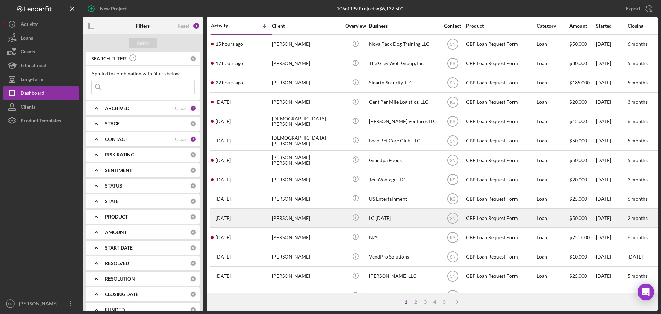
click at [315, 218] on div "Elsie Macauley-Coker" at bounding box center [306, 218] width 69 height 18
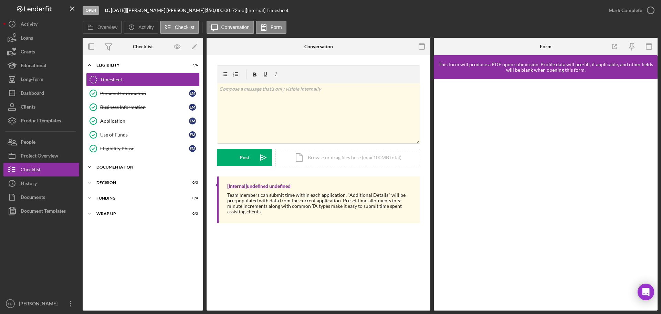
click at [88, 167] on icon "Icon/Expander" at bounding box center [90, 167] width 14 height 14
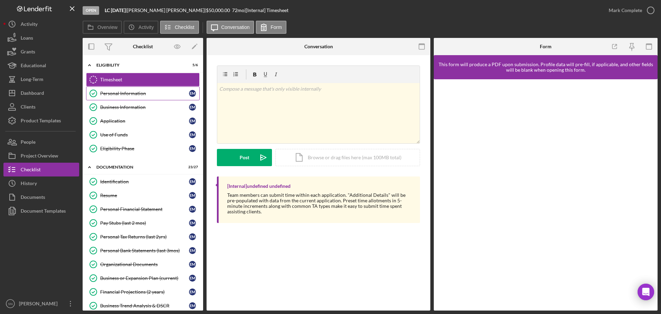
click at [129, 94] on div "Personal Information" at bounding box center [144, 94] width 89 height 6
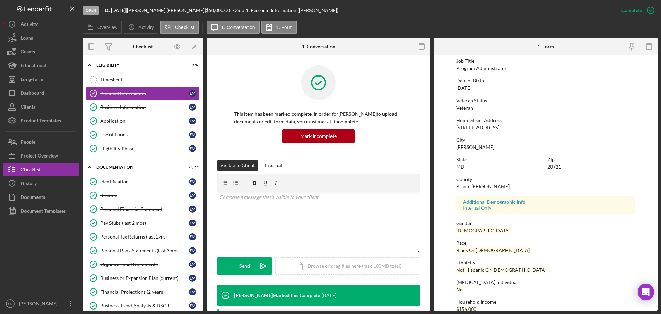
scroll to position [66, 0]
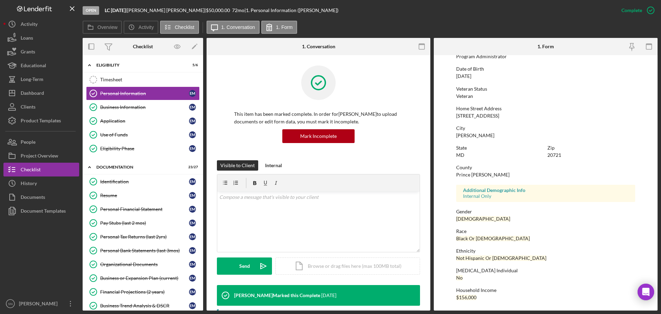
click at [522, 196] on div "Internal Only" at bounding box center [545, 196] width 165 height 6
click at [38, 90] on div "Dashboard" at bounding box center [32, 93] width 23 height 15
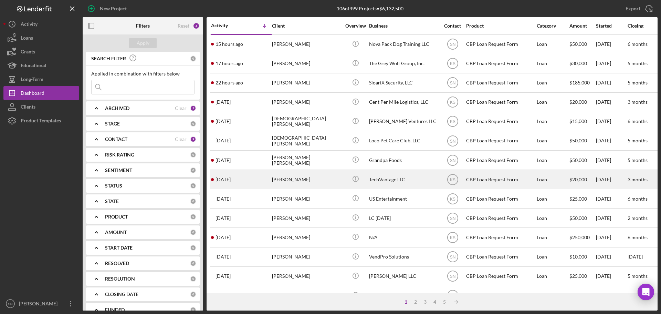
click at [314, 179] on div "Shirshendu Saha" at bounding box center [306, 179] width 69 height 18
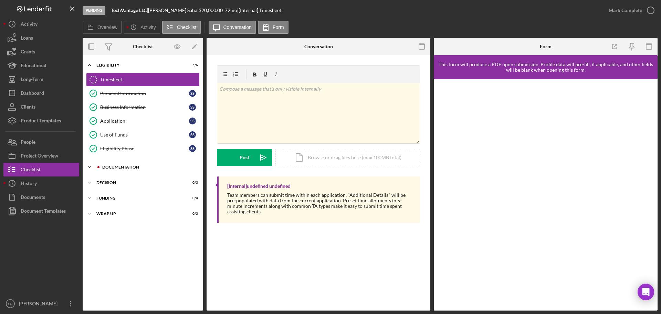
click at [90, 168] on icon "Icon/Expander" at bounding box center [90, 167] width 14 height 14
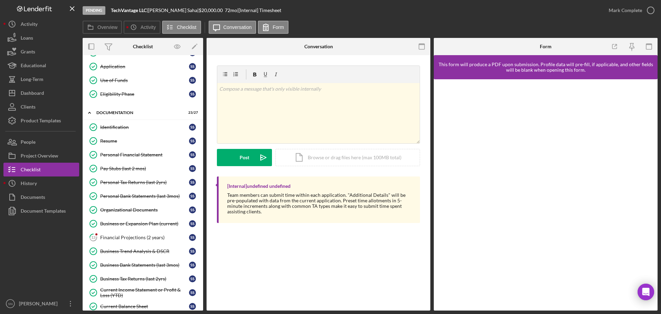
scroll to position [61, 0]
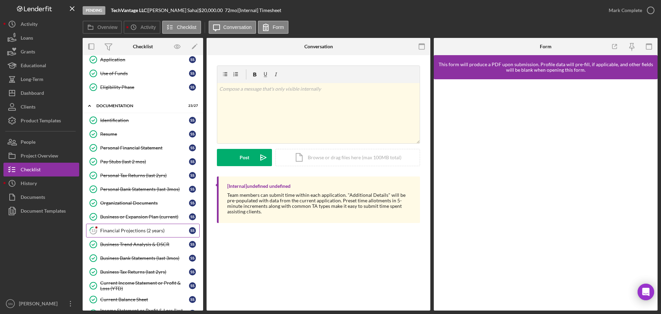
click at [118, 231] on div "Financial Projections (2 years)" at bounding box center [144, 231] width 89 height 6
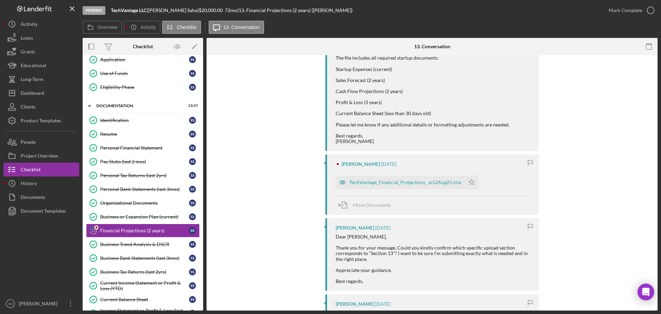
scroll to position [163, 0]
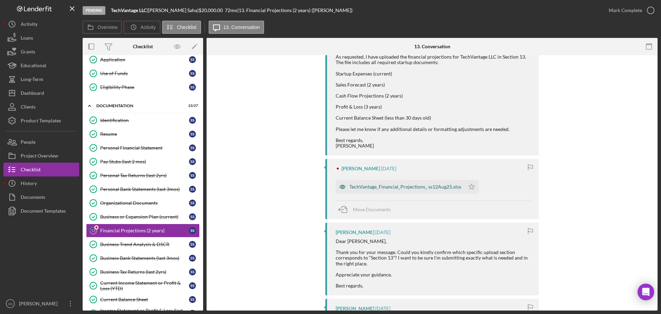
click at [414, 189] on div "TechVantage_Financial_Projections_ ss12Aug25.xlsx" at bounding box center [405, 187] width 112 height 6
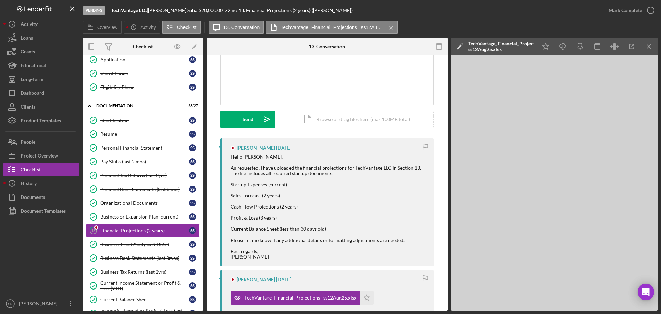
scroll to position [0, 0]
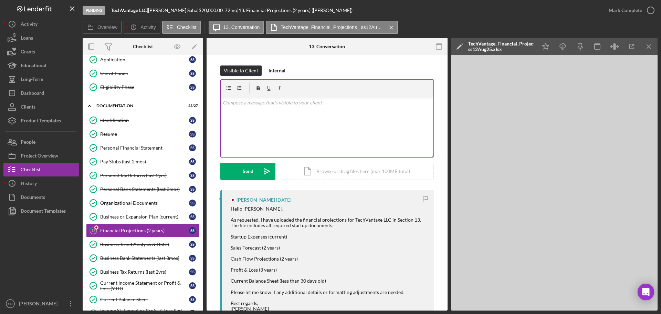
click at [374, 113] on div "v Color teal Color pink Remove color Add row above Add row below Add column bef…" at bounding box center [327, 127] width 213 height 60
click at [277, 104] on p "Good Morgining Ms Saha" at bounding box center [327, 103] width 209 height 8
click at [232, 114] on p at bounding box center [327, 112] width 209 height 8
drag, startPoint x: 272, startPoint y: 109, endPoint x: 276, endPoint y: 111, distance: 4.0
click at [274, 109] on p "Thank you" at bounding box center [327, 112] width 209 height 8
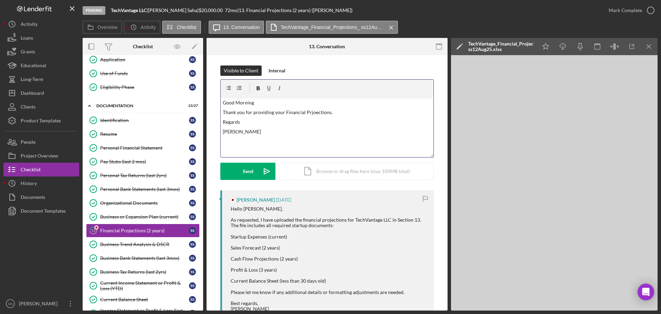
click at [333, 113] on p "Thank you for providing your Financial Prjoections." at bounding box center [327, 112] width 209 height 8
click at [238, 175] on button "Send Icon/icon-invite-send" at bounding box center [247, 170] width 55 height 17
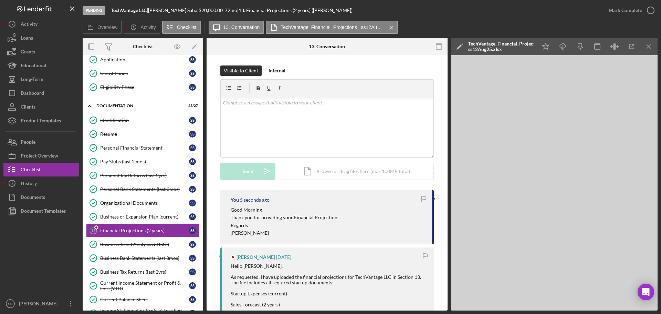
click at [391, 29] on icon "Icon/Menu Close" at bounding box center [391, 27] width 12 height 17
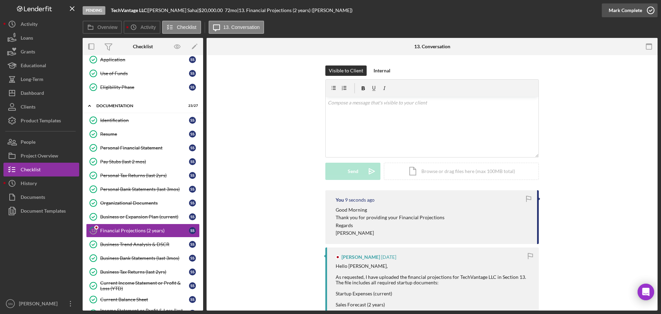
click at [649, 8] on icon "button" at bounding box center [650, 10] width 17 height 17
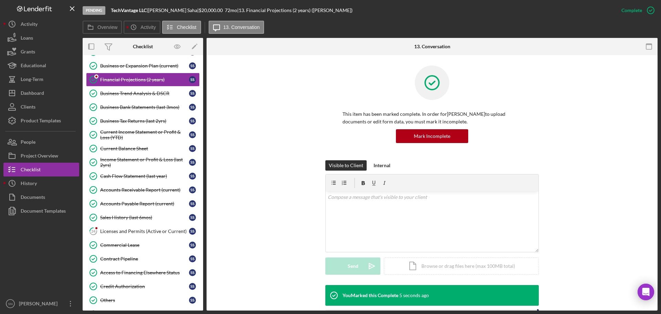
scroll to position [213, 0]
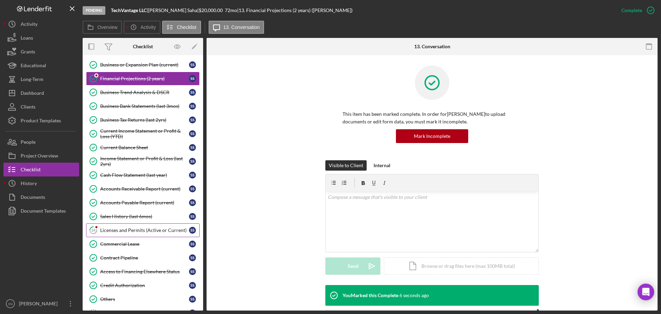
click at [152, 230] on div "Licenses and Permits (Active or Current)" at bounding box center [144, 230] width 89 height 6
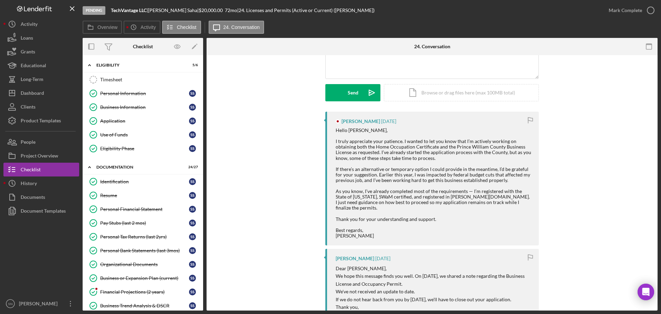
scroll to position [52, 0]
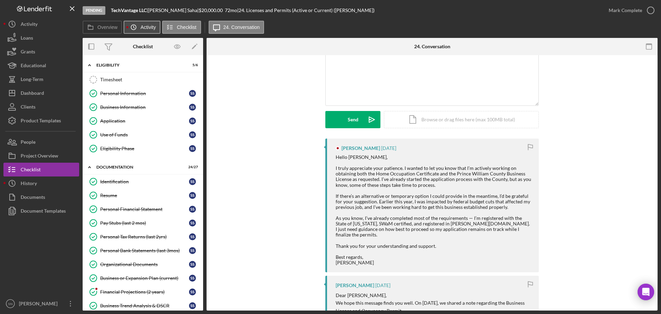
click at [145, 26] on label "Activity" at bounding box center [147, 27] width 15 height 6
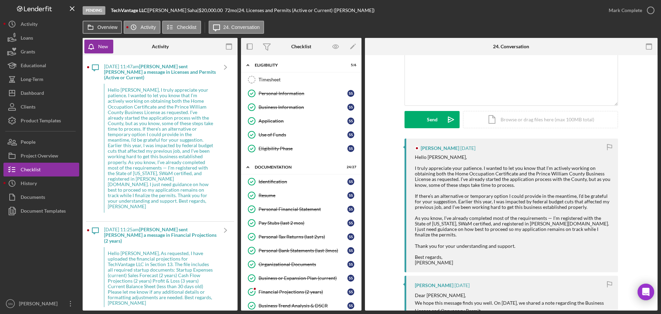
click at [103, 26] on label "Overview" at bounding box center [107, 27] width 20 height 6
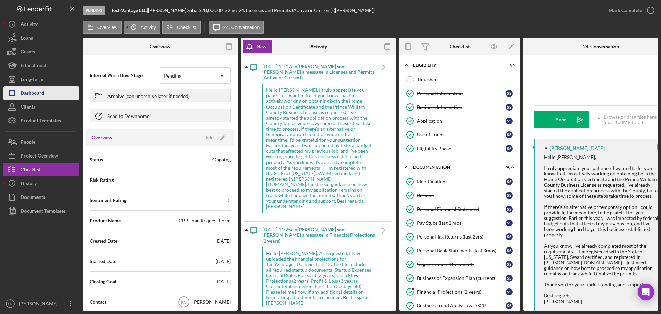
click at [46, 93] on button "Icon/Dashboard Dashboard" at bounding box center [41, 93] width 76 height 14
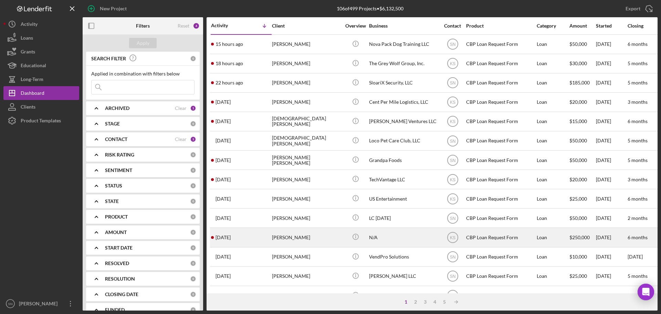
click at [305, 238] on div "Jessica Woo" at bounding box center [306, 237] width 69 height 18
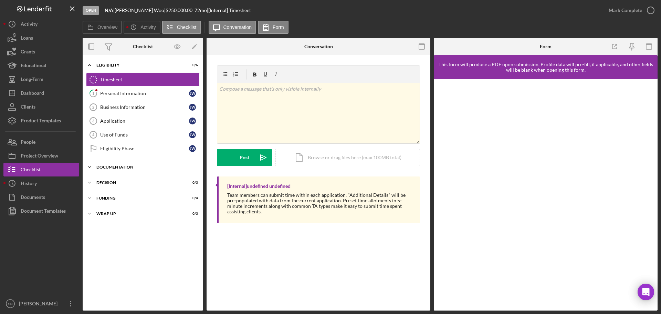
click at [90, 166] on icon "Icon/Expander" at bounding box center [90, 167] width 14 height 14
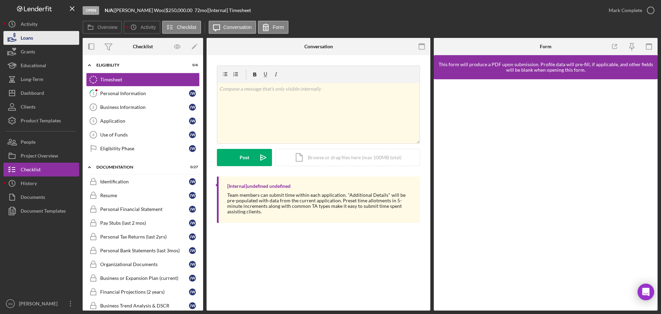
click at [34, 37] on button "Loans" at bounding box center [41, 38] width 76 height 14
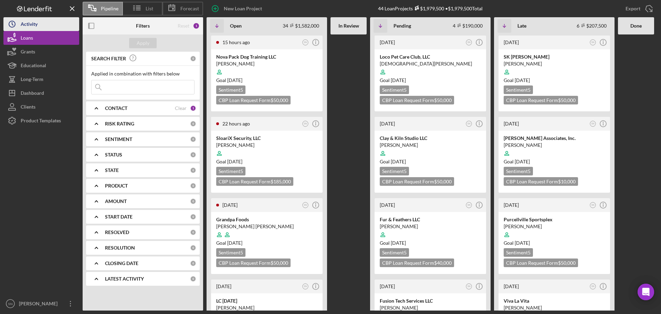
click at [34, 24] on div "Activity" at bounding box center [29, 24] width 17 height 15
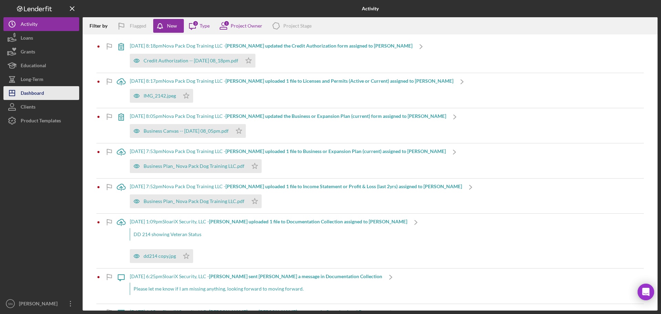
click at [13, 92] on icon "Icon/Dashboard" at bounding box center [11, 92] width 17 height 17
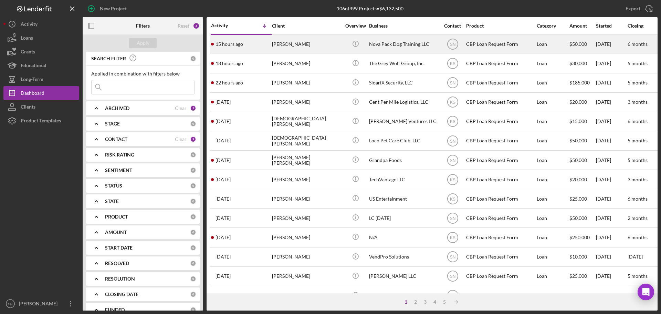
click at [298, 45] on div "[PERSON_NAME]" at bounding box center [306, 44] width 69 height 18
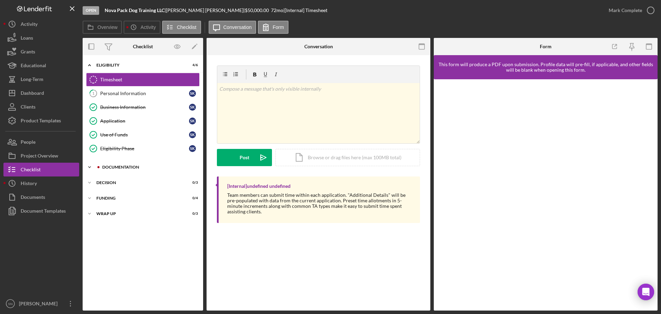
click at [88, 166] on icon "Icon/Expander" at bounding box center [90, 167] width 14 height 14
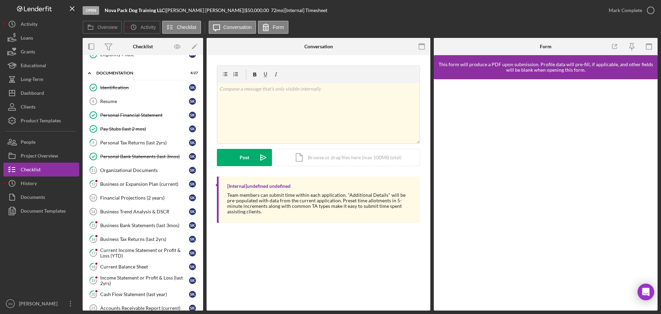
scroll to position [104, 0]
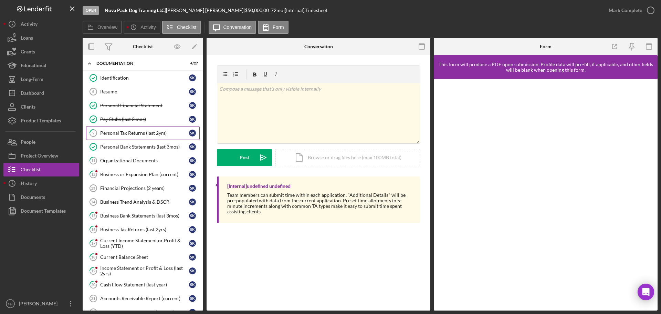
click at [127, 134] on div "Personal Tax Returns (last 2yrs)" at bounding box center [144, 133] width 89 height 6
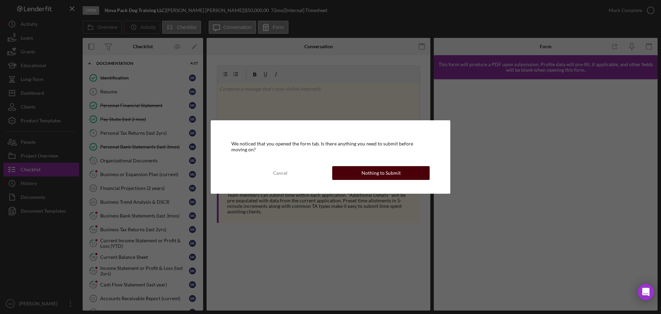
click at [361, 170] on button "Nothing to Submit" at bounding box center [380, 173] width 97 height 14
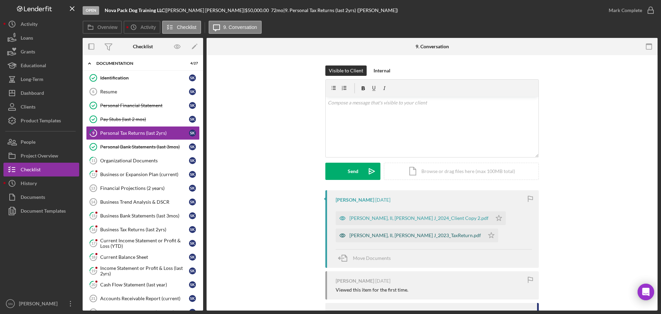
click at [381, 237] on div "Kowalski, II, Stephen J_2023_TaxReturn.pdf" at bounding box center [414, 235] width 131 height 6
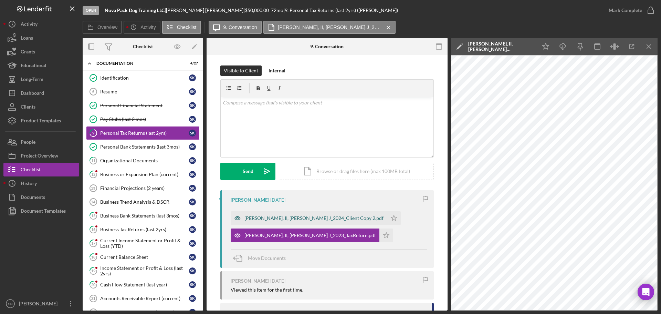
click at [323, 218] on div "KOWALSKI, II, STEPHEN J_2024_Client Copy 2.pdf" at bounding box center [313, 218] width 139 height 6
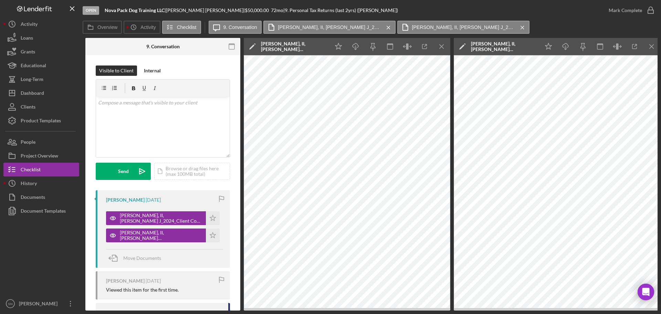
scroll to position [0, 124]
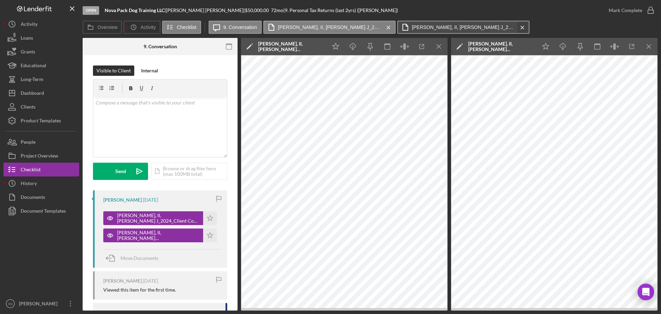
click at [516, 27] on icon "Icon/Menu Close" at bounding box center [522, 27] width 12 height 17
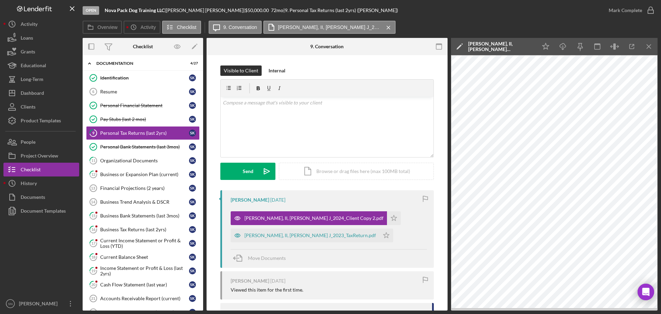
scroll to position [0, 0]
click at [391, 217] on polygon "button" at bounding box center [394, 218] width 6 height 6
click at [383, 236] on polygon "button" at bounding box center [386, 235] width 6 height 6
click at [325, 119] on div "v Color teal Color pink Remove color Add row above Add row below Add column bef…" at bounding box center [327, 127] width 213 height 60
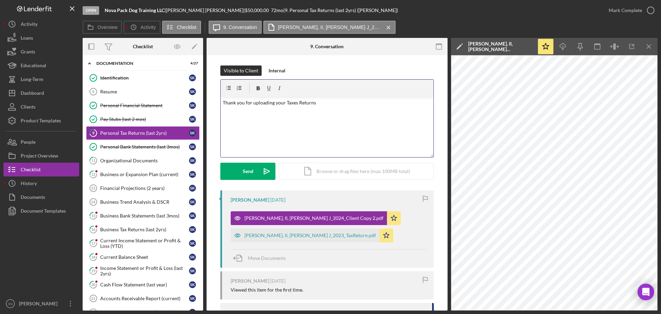
click at [223, 104] on p "Thank you for uploading your Taxes Returns" at bounding box center [327, 103] width 209 height 8
click at [223, 107] on div "v Color teal Color pink Remove color Add row above Add row below Add column bef…" at bounding box center [327, 127] width 213 height 60
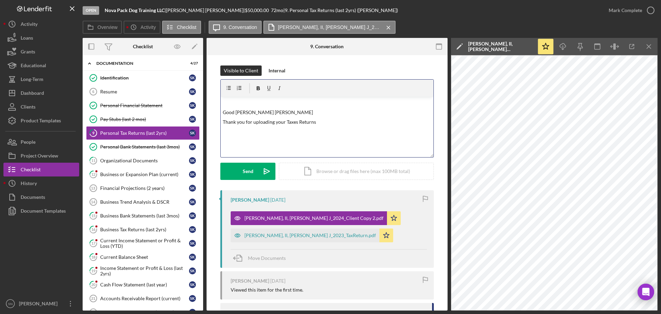
click at [326, 130] on div "v Color teal Color pink Remove color Add row above Add row below Add column bef…" at bounding box center [327, 127] width 213 height 60
click at [245, 173] on div "Send" at bounding box center [248, 170] width 11 height 17
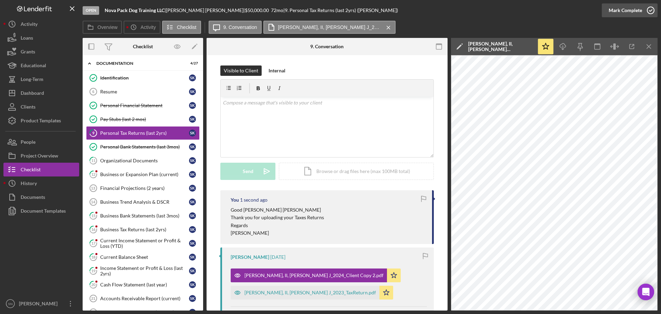
click at [647, 10] on icon "button" at bounding box center [650, 10] width 17 height 17
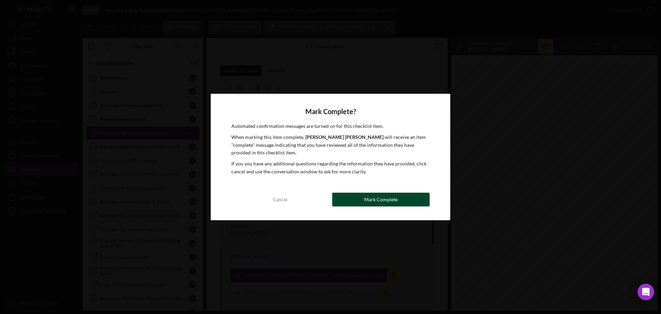
click at [386, 204] on div "Mark Complete" at bounding box center [380, 199] width 33 height 14
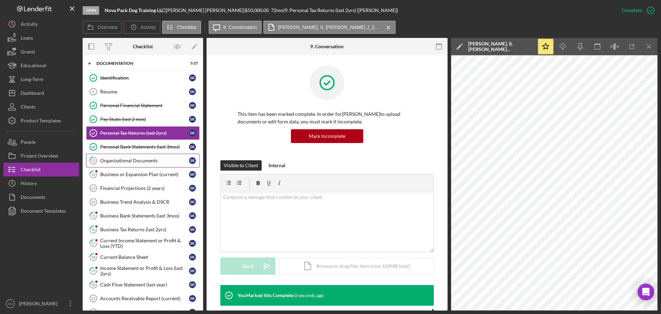
click at [140, 164] on link "11 Organizational Documents S K" at bounding box center [143, 161] width 114 height 14
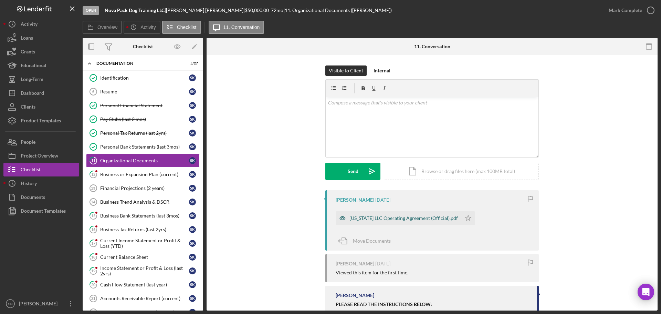
click at [404, 220] on div "Virginia LLC Operating Agreement (Official).pdf" at bounding box center [403, 218] width 108 height 6
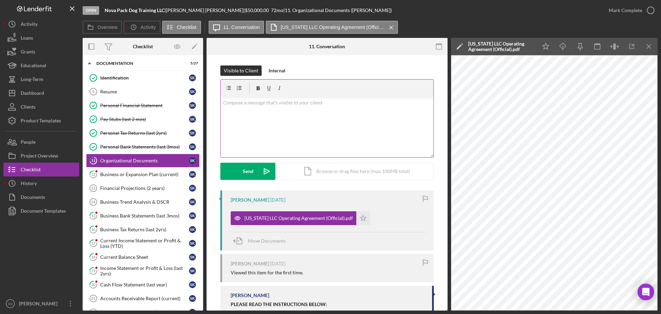
click at [280, 112] on div "v Color teal Color pink Remove color Add row above Add row below Add column bef…" at bounding box center [327, 127] width 213 height 60
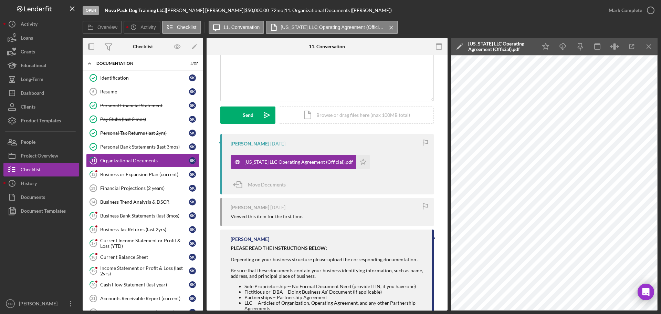
scroll to position [95, 0]
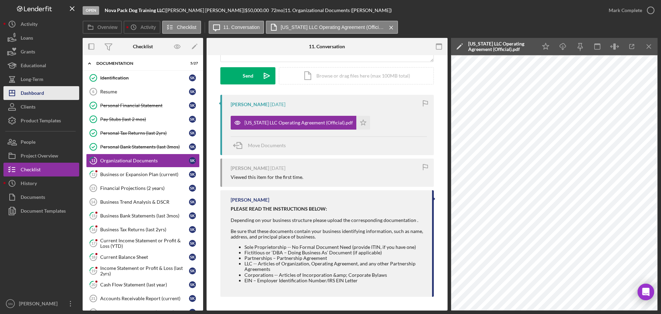
click at [41, 92] on div "Dashboard" at bounding box center [32, 93] width 23 height 15
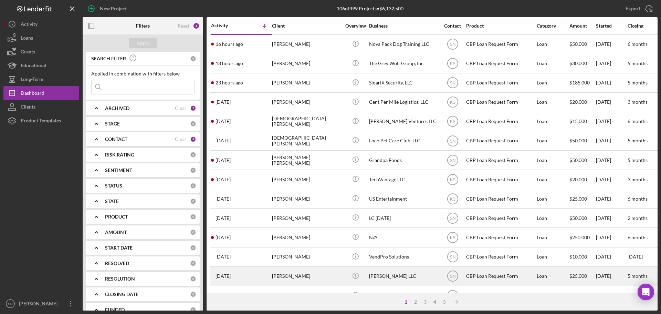
click at [302, 276] on div "Mahlet Hailemichael" at bounding box center [306, 276] width 69 height 18
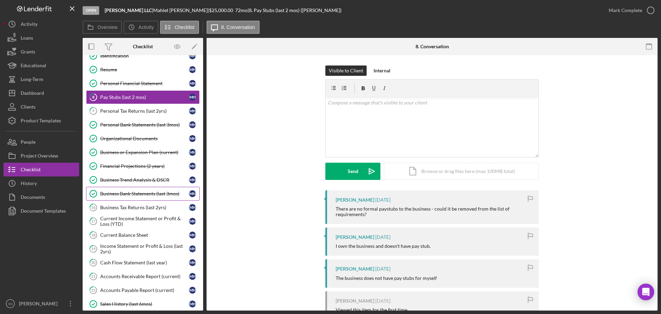
scroll to position [33, 0]
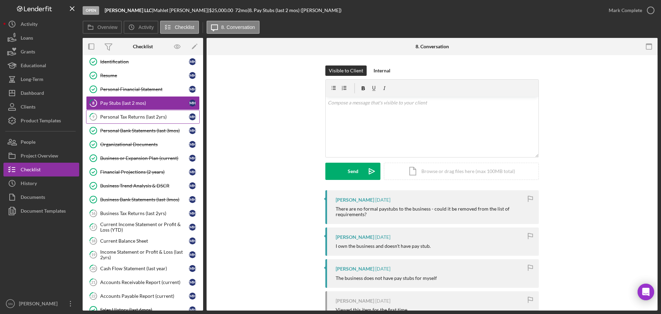
click at [140, 117] on div "Personal Tax Returns (last 2yrs)" at bounding box center [144, 117] width 89 height 6
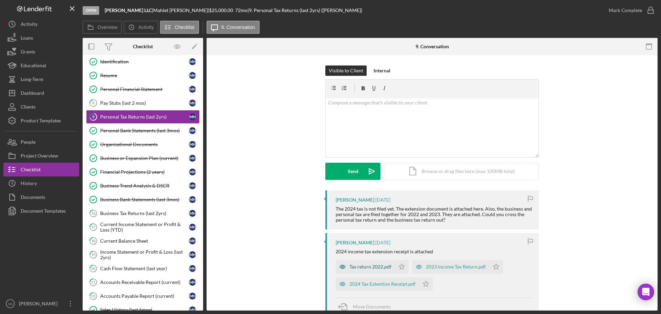
click at [376, 271] on div "Tax return 2022.pdf" at bounding box center [365, 267] width 59 height 14
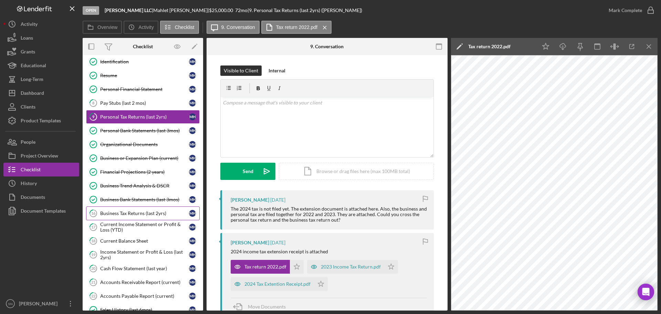
click at [156, 212] on div "Business Tax Returns (last 2yrs)" at bounding box center [144, 213] width 89 height 6
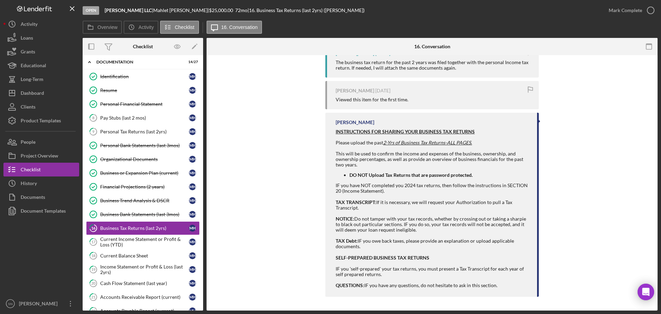
scroll to position [17, 0]
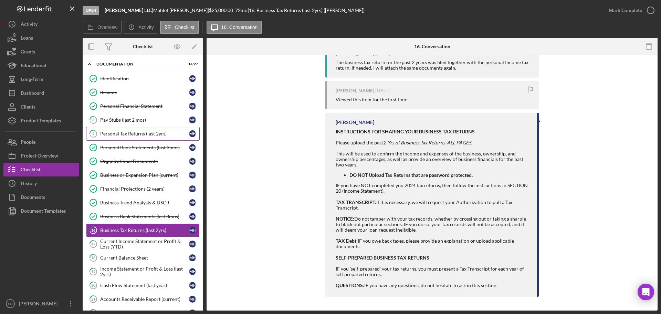
click at [137, 133] on div "Personal Tax Returns (last 2yrs)" at bounding box center [144, 134] width 89 height 6
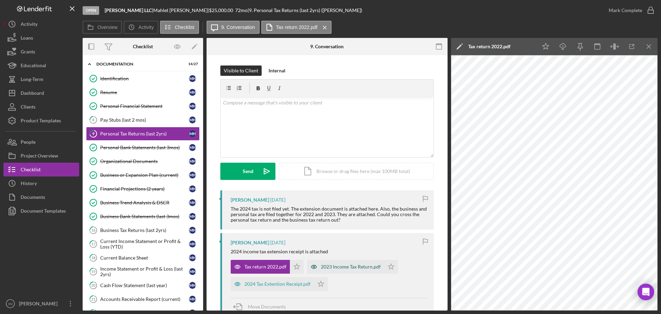
click at [348, 267] on div "2023 Income Tax Return.pdf" at bounding box center [351, 267] width 60 height 6
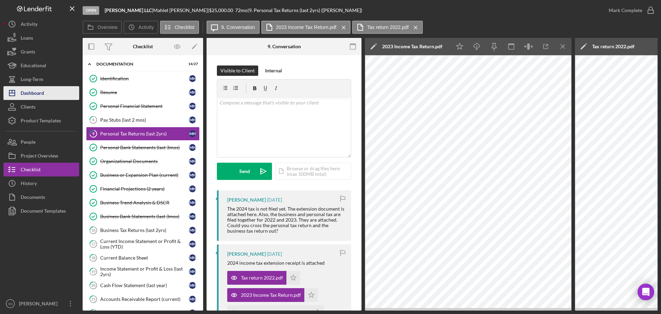
drag, startPoint x: 50, startPoint y: 88, endPoint x: 59, endPoint y: 87, distance: 9.1
click at [50, 88] on button "Icon/Dashboard Dashboard" at bounding box center [41, 93] width 76 height 14
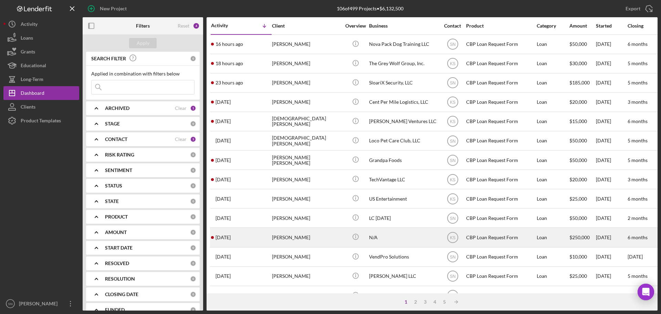
click at [315, 236] on div "Jessica Woo" at bounding box center [306, 237] width 69 height 18
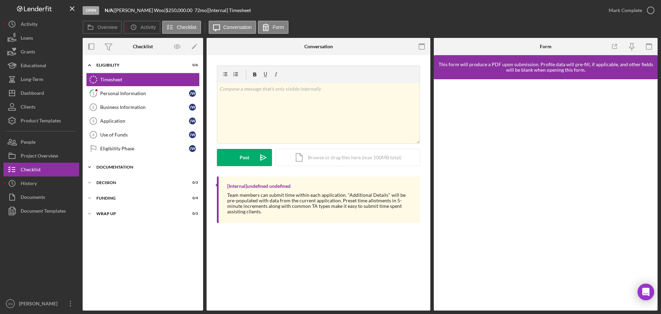
click at [91, 166] on icon "Icon/Expander" at bounding box center [90, 167] width 14 height 14
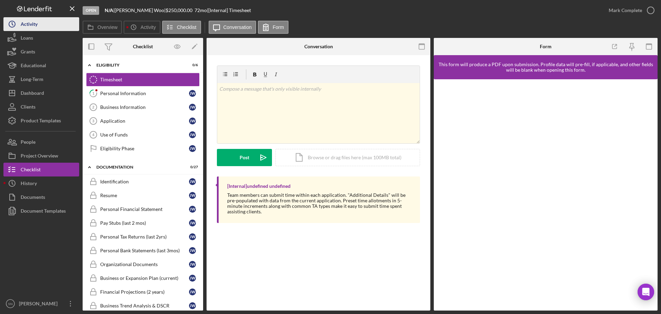
click at [43, 23] on button "Icon/History Activity" at bounding box center [41, 24] width 76 height 14
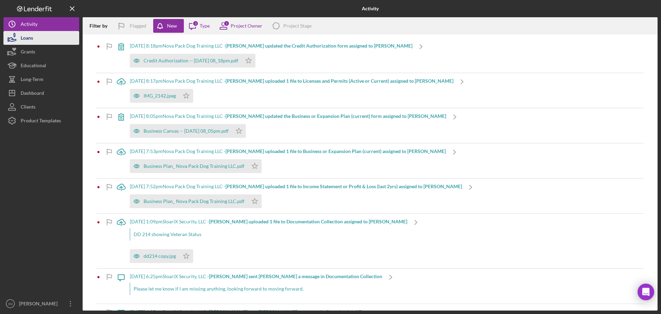
click at [43, 39] on button "Loans" at bounding box center [41, 38] width 76 height 14
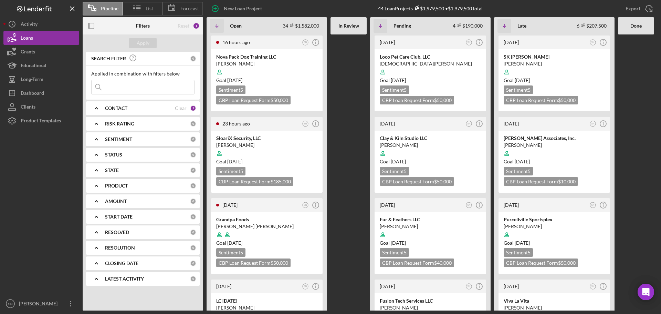
click at [110, 6] on span "Pipeline" at bounding box center [110, 9] width 18 height 6
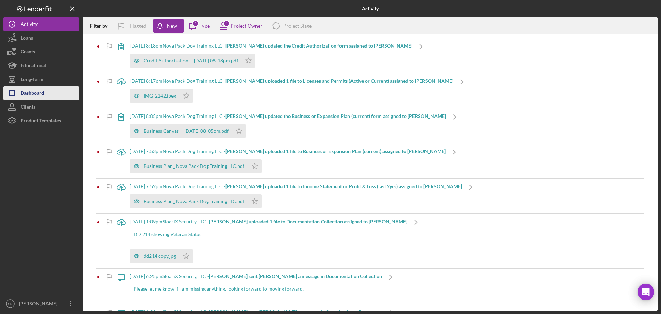
click at [29, 92] on div "Dashboard" at bounding box center [32, 93] width 23 height 15
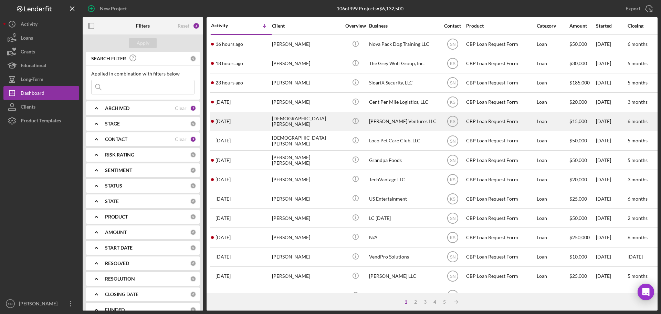
click at [289, 124] on div "MARIAKARLA NODARSE VENANCIO" at bounding box center [306, 121] width 69 height 18
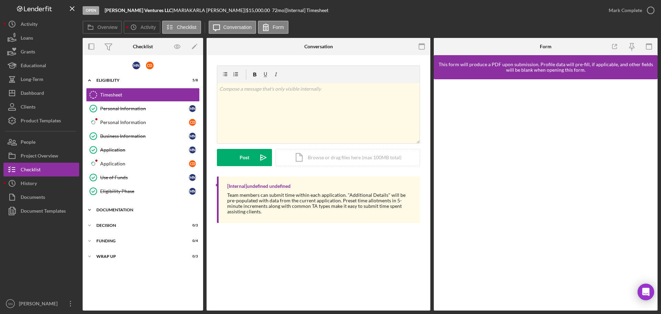
click at [90, 210] on icon "Icon/Expander" at bounding box center [90, 210] width 14 height 14
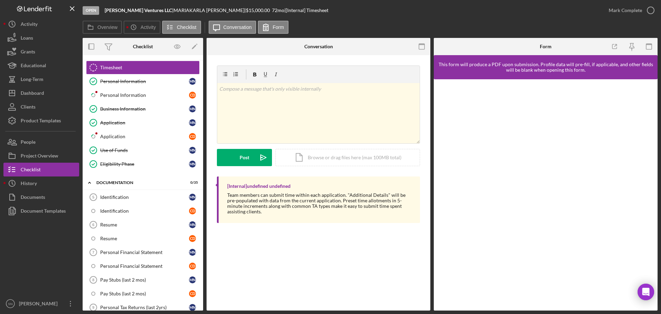
scroll to position [29, 0]
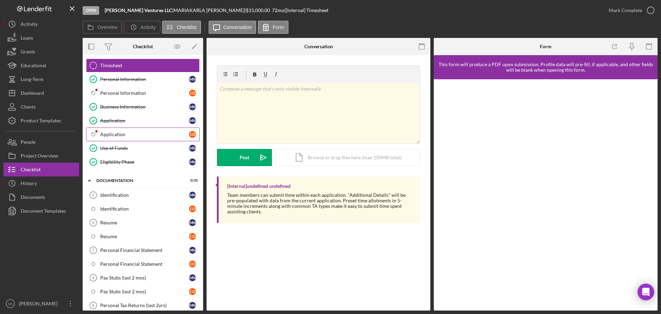
click at [105, 135] on div "Application" at bounding box center [144, 134] width 89 height 6
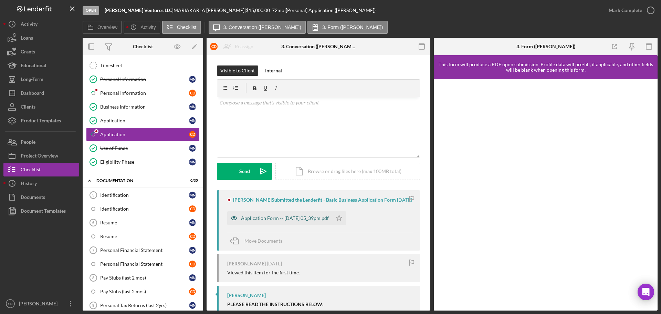
click at [282, 219] on div "Application Form -- 2025-08-12 05_39pm.pdf" at bounding box center [285, 218] width 88 height 6
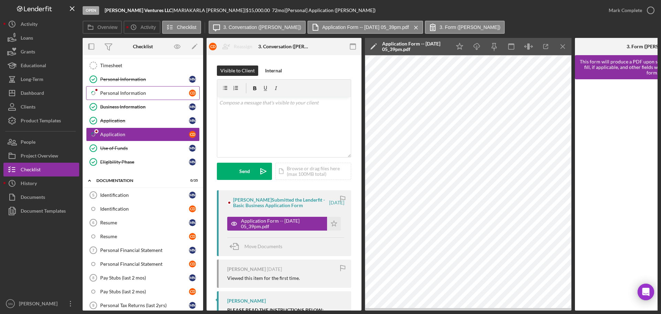
click at [131, 91] on div "Personal Information" at bounding box center [144, 93] width 89 height 6
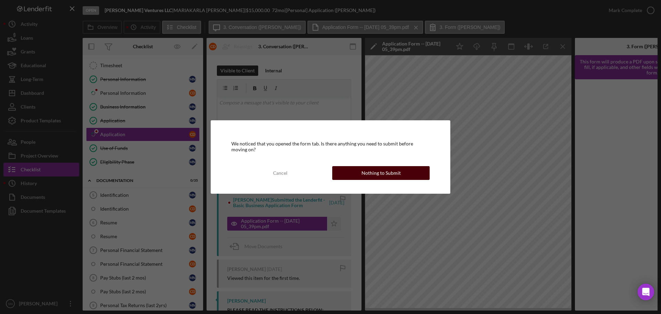
click at [362, 172] on button "Nothing to Submit" at bounding box center [380, 173] width 97 height 14
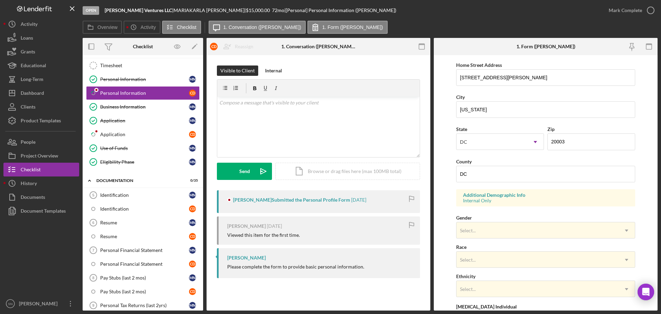
scroll to position [138, 0]
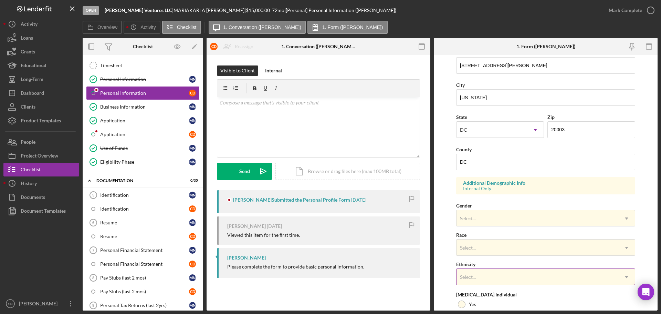
click at [624, 277] on icon "Icon/Dropdown Arrow" at bounding box center [626, 276] width 17 height 17
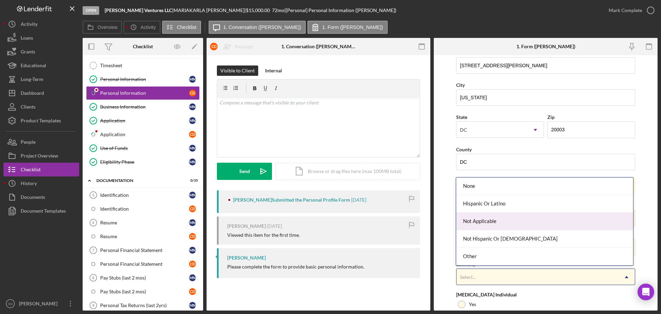
click at [650, 168] on form "First Name Charles Middle Name Azundah Last Name Dike Job Title Legislative Aud…" at bounding box center [546, 182] width 224 height 255
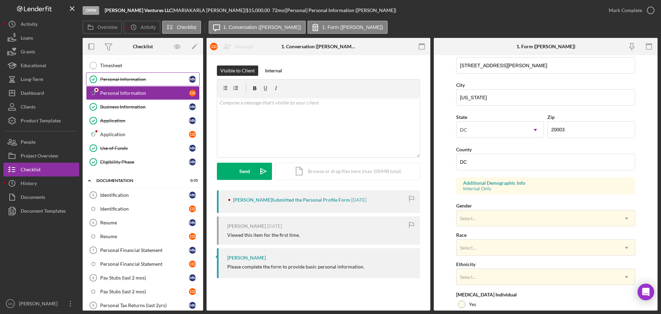
click at [145, 78] on div "Personal Information" at bounding box center [144, 79] width 89 height 6
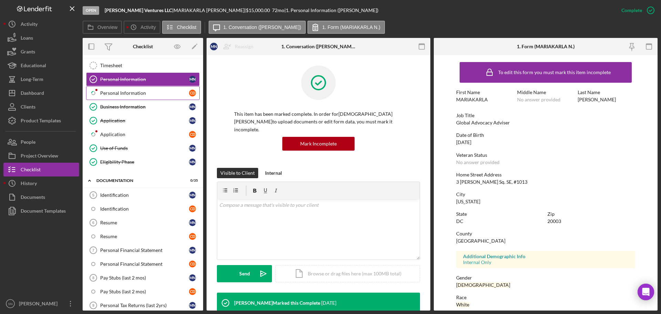
click at [122, 93] on div "Personal Information" at bounding box center [144, 93] width 89 height 6
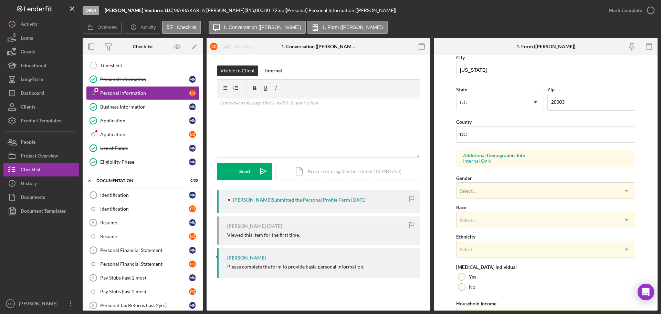
scroll to position [157, 0]
